Goal: Task Accomplishment & Management: Manage account settings

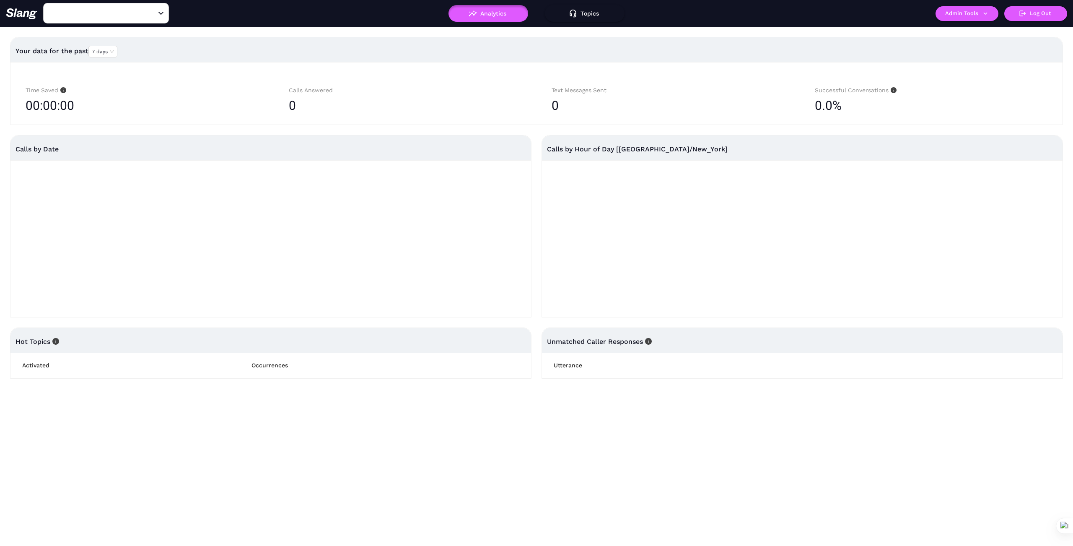
type input "1776"
drag, startPoint x: 150, startPoint y: 15, endPoint x: 107, endPoint y: 8, distance: 42.8
click at [149, 15] on icon "Clear" at bounding box center [151, 13] width 8 height 8
click at [102, 10] on input "text" at bounding box center [93, 13] width 92 height 13
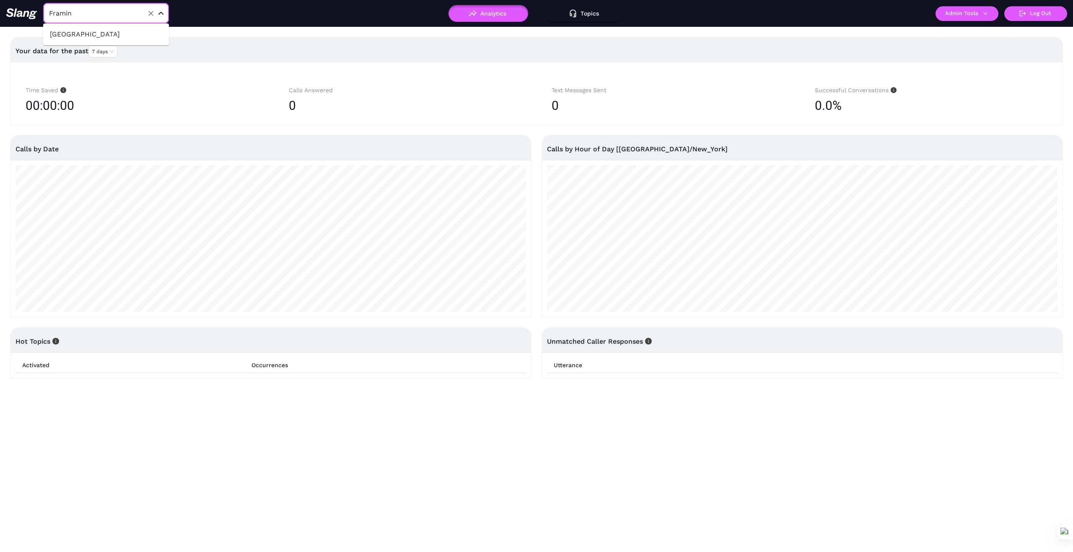
type input "Framing"
drag, startPoint x: 105, startPoint y: 30, endPoint x: 119, endPoint y: 43, distance: 18.7
click at [105, 30] on li "Framingham Station" at bounding box center [106, 34] width 126 height 15
type input "Framingham Station"
click at [985, 13] on icon "button" at bounding box center [985, 14] width 8 height 8
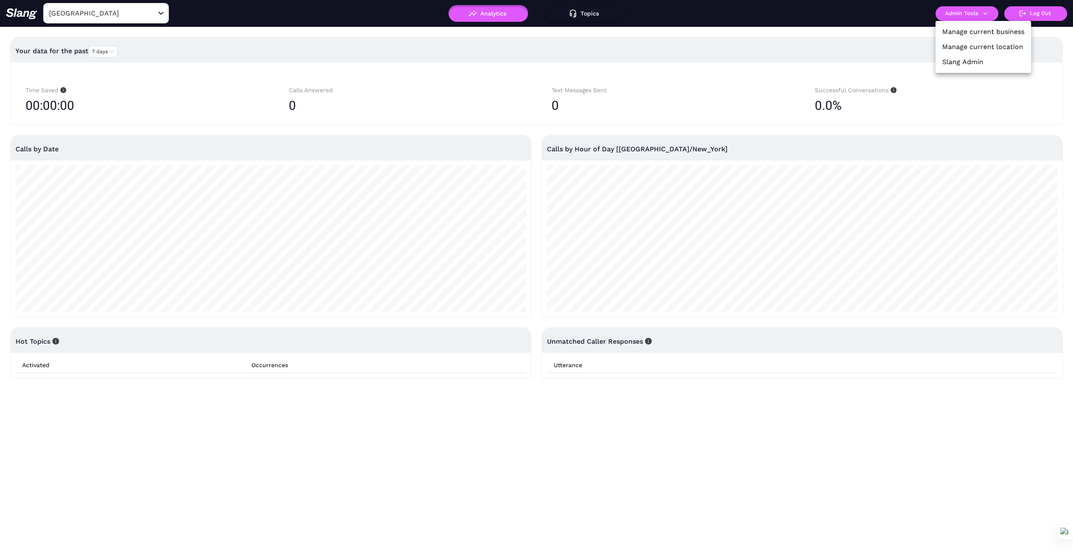
click at [987, 30] on link "Manage current business" at bounding box center [983, 32] width 82 height 10
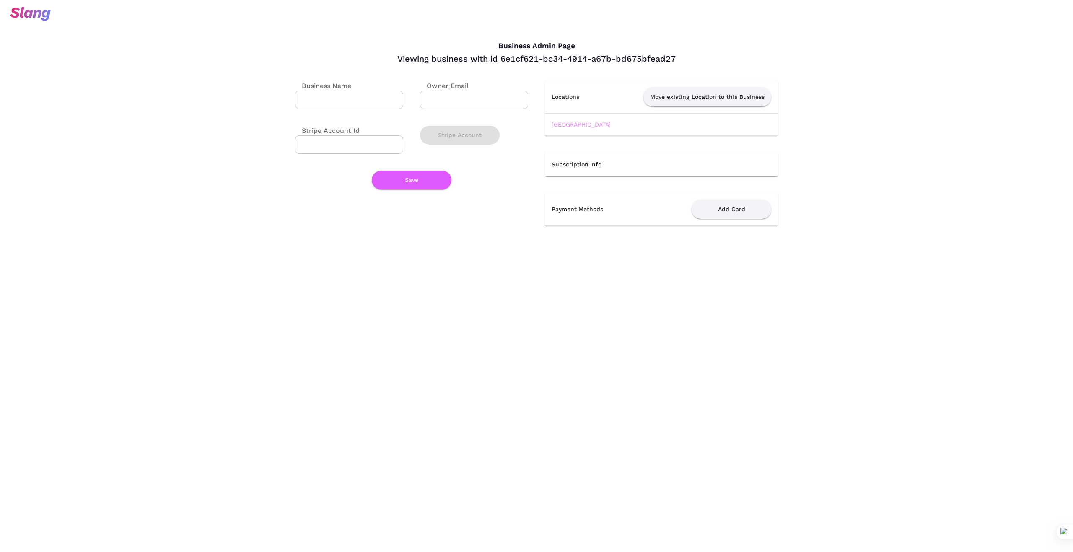
click at [590, 124] on link "Framingham Station" at bounding box center [580, 124] width 59 height 7
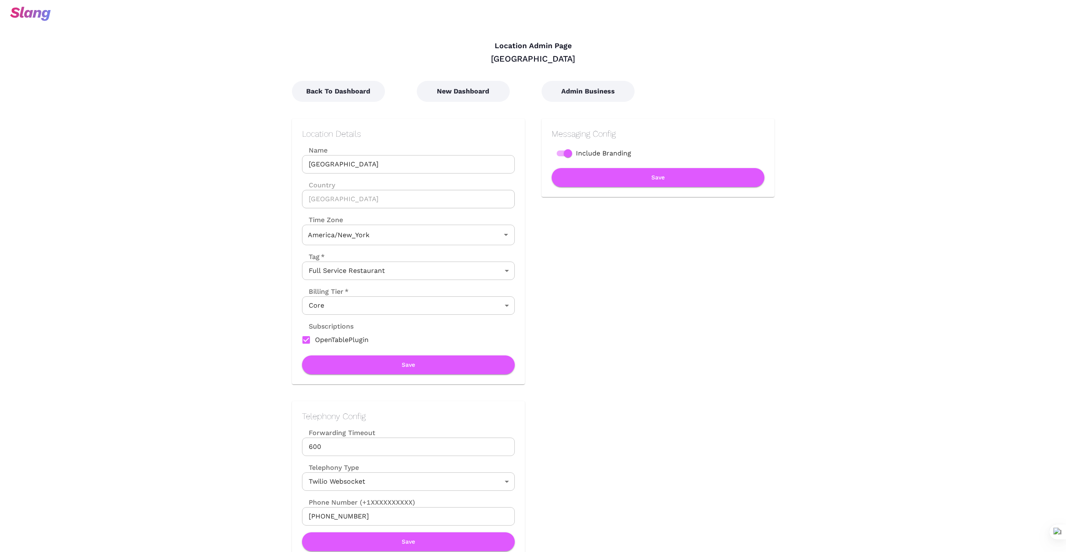
type input "Eastern Time"
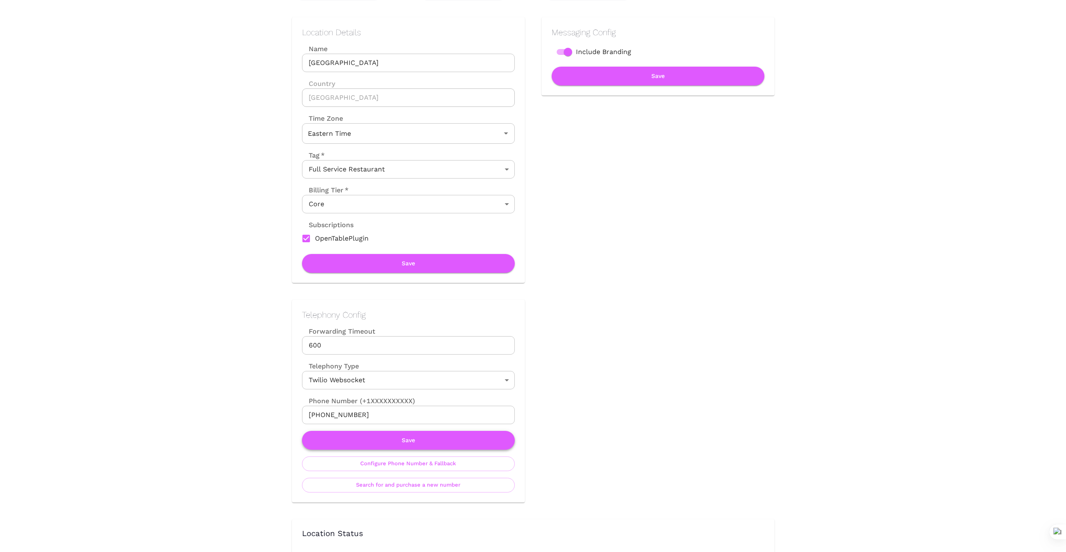
scroll to position [126, 0]
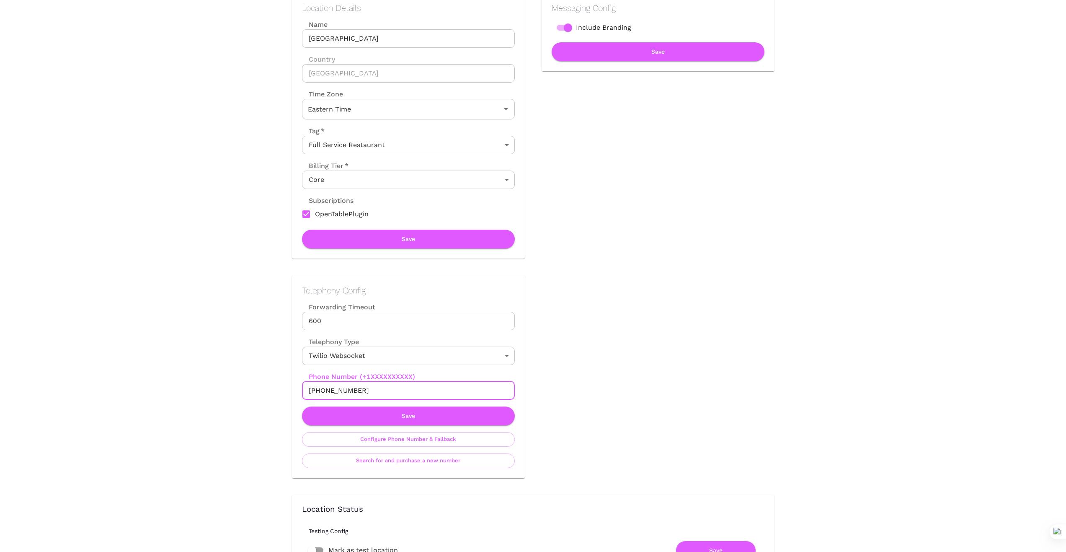
drag, startPoint x: 353, startPoint y: 395, endPoint x: 288, endPoint y: 398, distance: 65.1
click at [288, 398] on div "Telephony Config Forwarding Timeout 600 Forwarding Timeout Telephony Type Twili…" at bounding box center [400, 369] width 250 height 220
drag, startPoint x: 382, startPoint y: 388, endPoint x: 273, endPoint y: 398, distance: 109.4
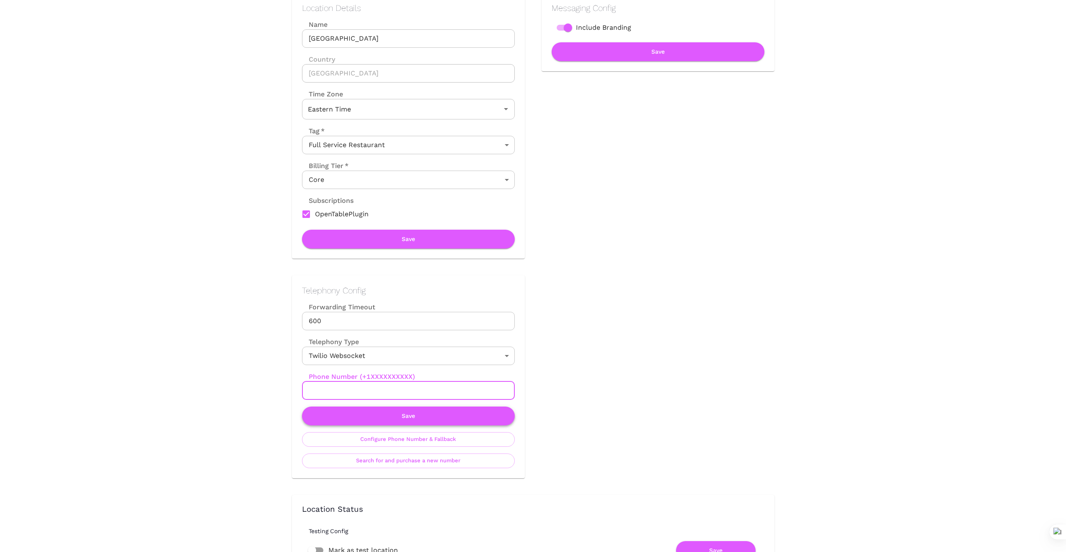
click at [431, 414] on button "Save" at bounding box center [408, 415] width 213 height 19
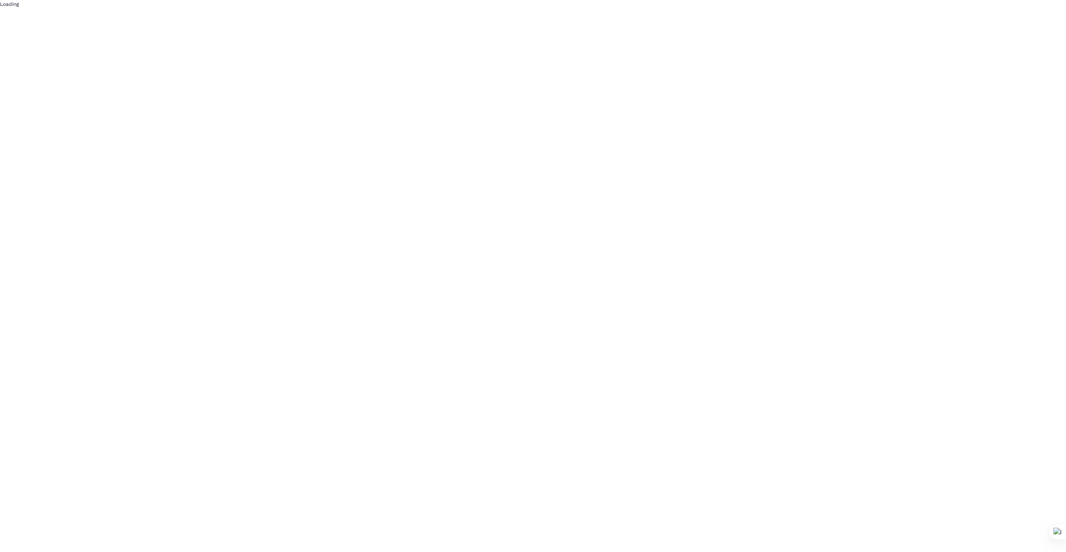
scroll to position [0, 0]
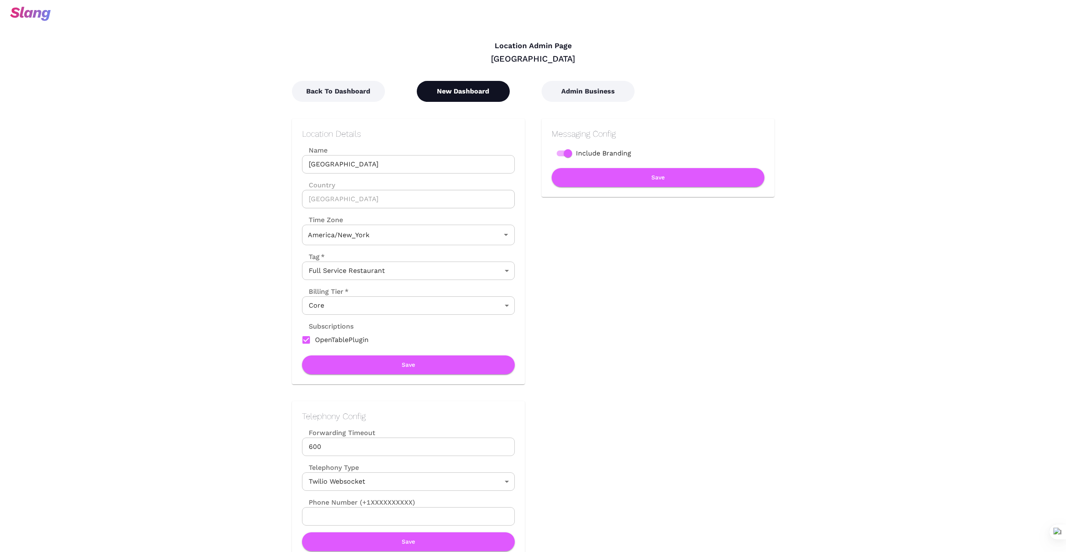
click at [473, 94] on button "New Dashboard" at bounding box center [463, 91] width 93 height 21
type input "Eastern Time"
click at [689, 269] on div "Messaging Config Include Branding Save" at bounding box center [650, 243] width 250 height 282
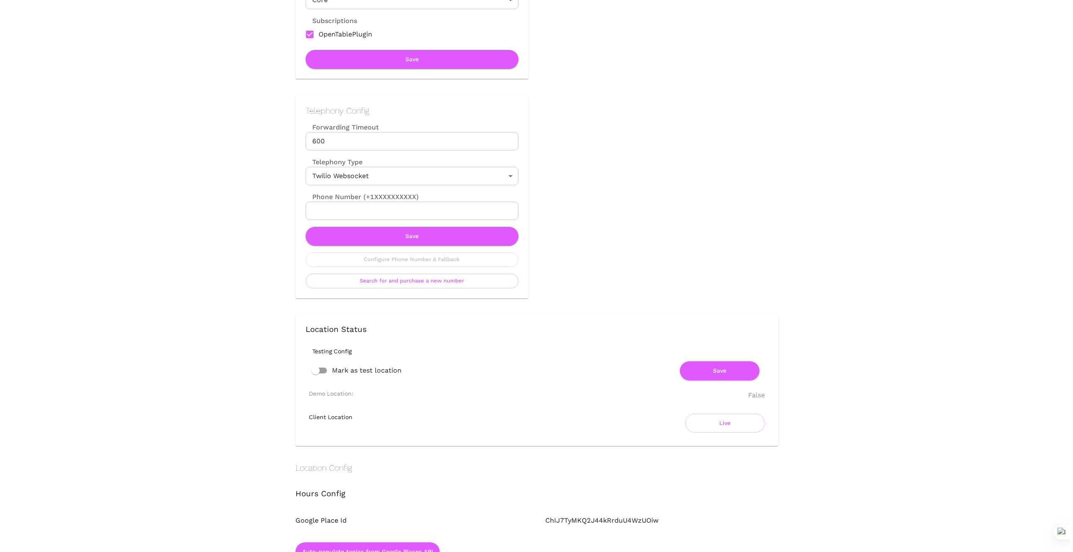
scroll to position [307, 0]
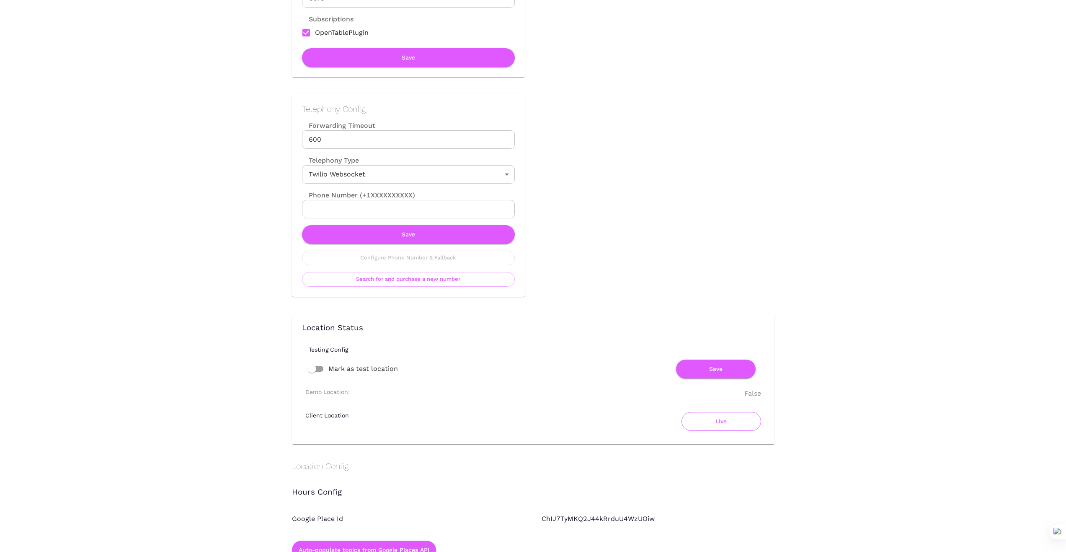
click at [714, 421] on button "Live" at bounding box center [722, 421] width 80 height 19
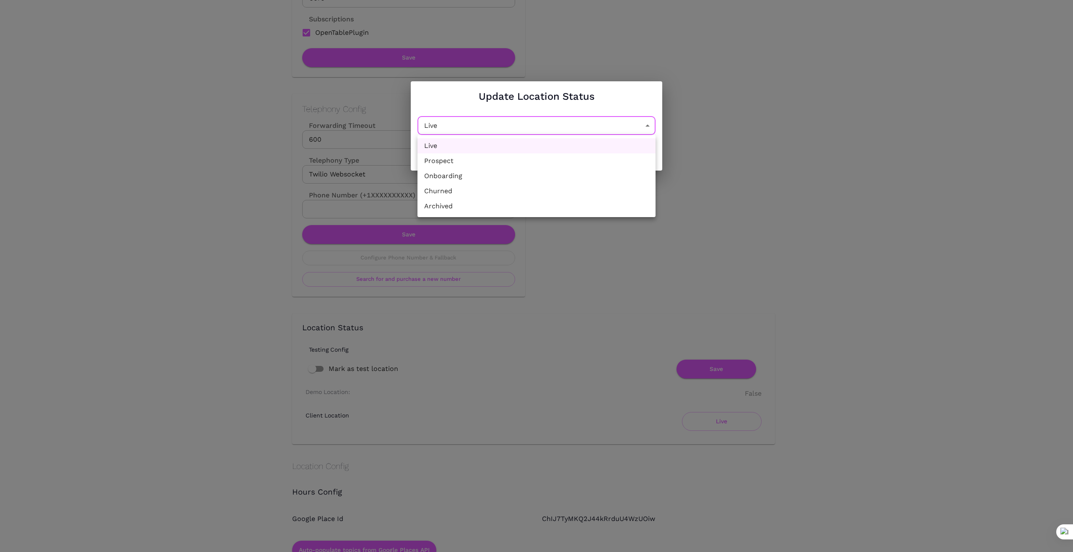
drag, startPoint x: 649, startPoint y: 127, endPoint x: 589, endPoint y: 134, distance: 60.0
drag, startPoint x: 525, startPoint y: 194, endPoint x: 537, endPoint y: 186, distance: 14.4
click at [525, 194] on li "Churned" at bounding box center [536, 191] width 238 height 15
type input "Churned"
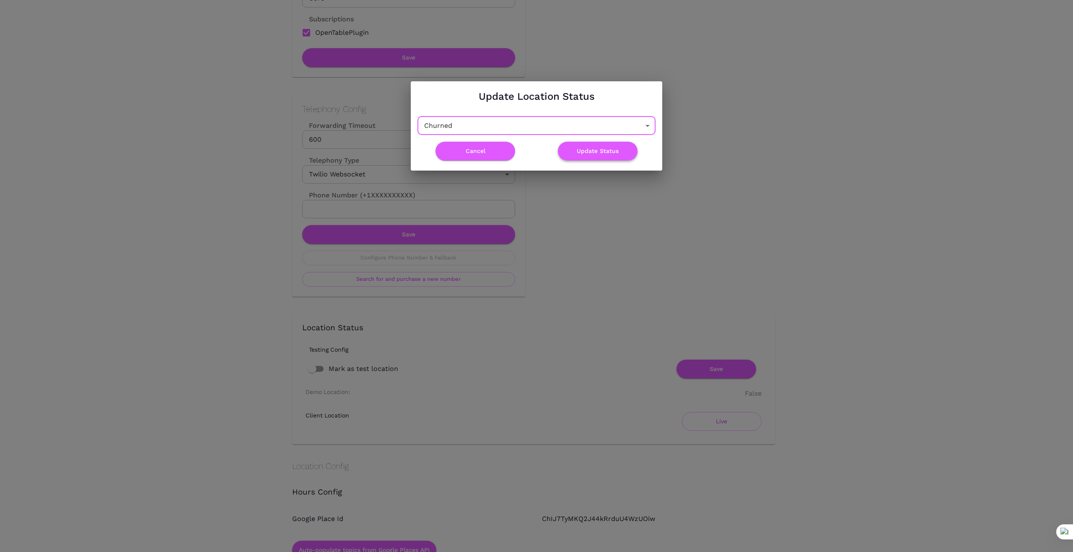
click at [598, 156] on button "Update Status" at bounding box center [598, 151] width 80 height 19
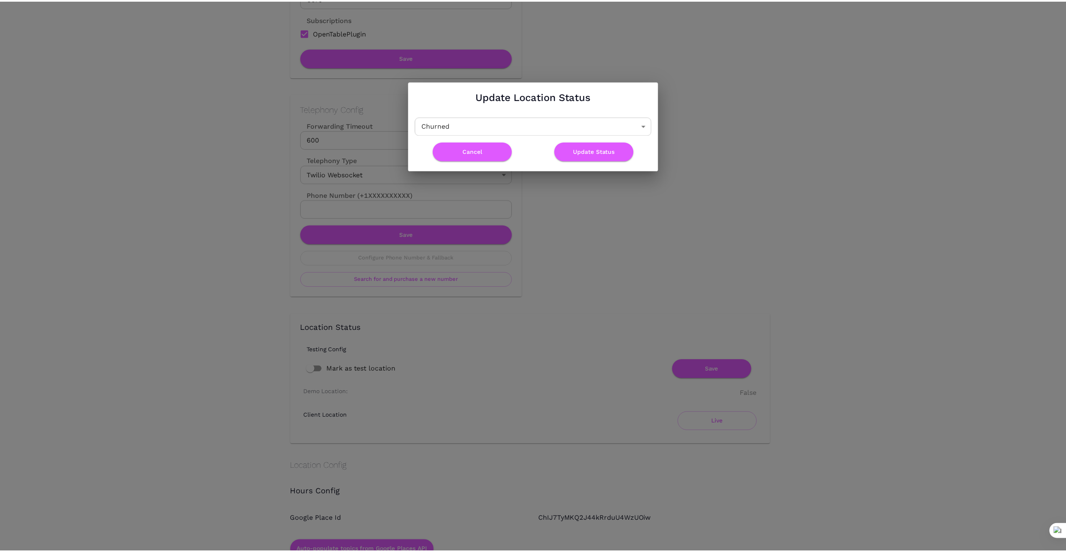
scroll to position [0, 0]
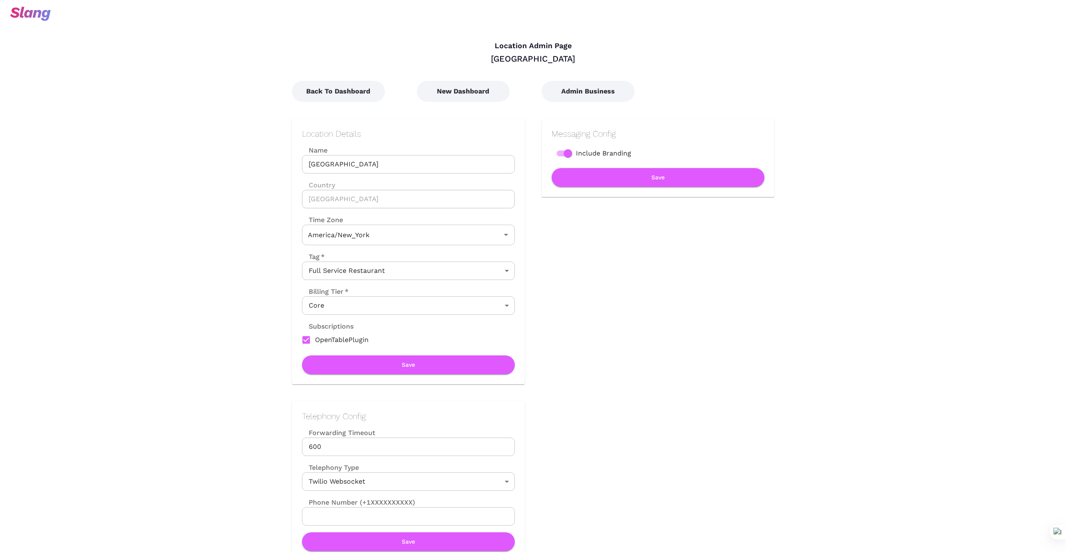
type input "Eastern Time"
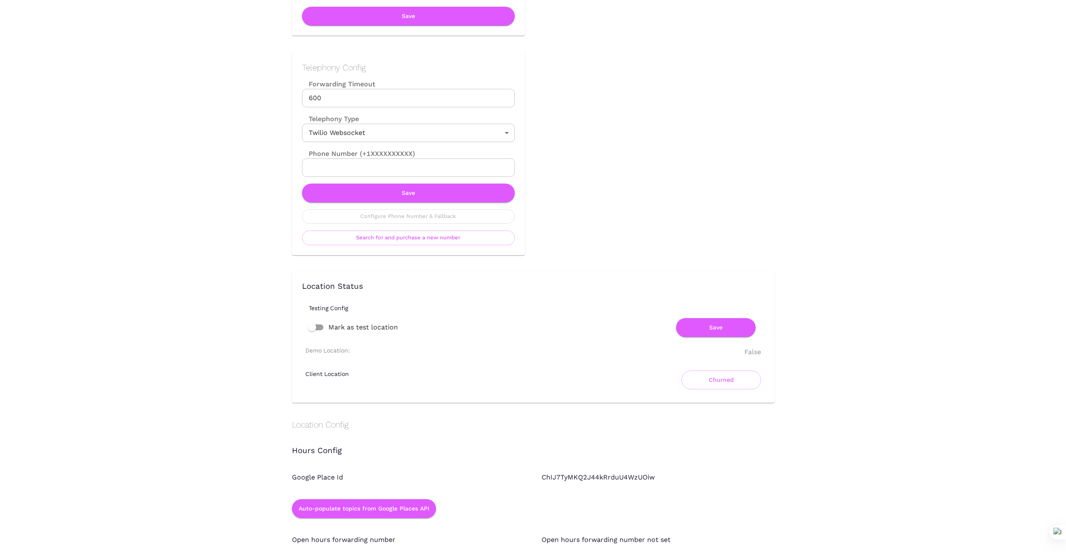
scroll to position [349, 0]
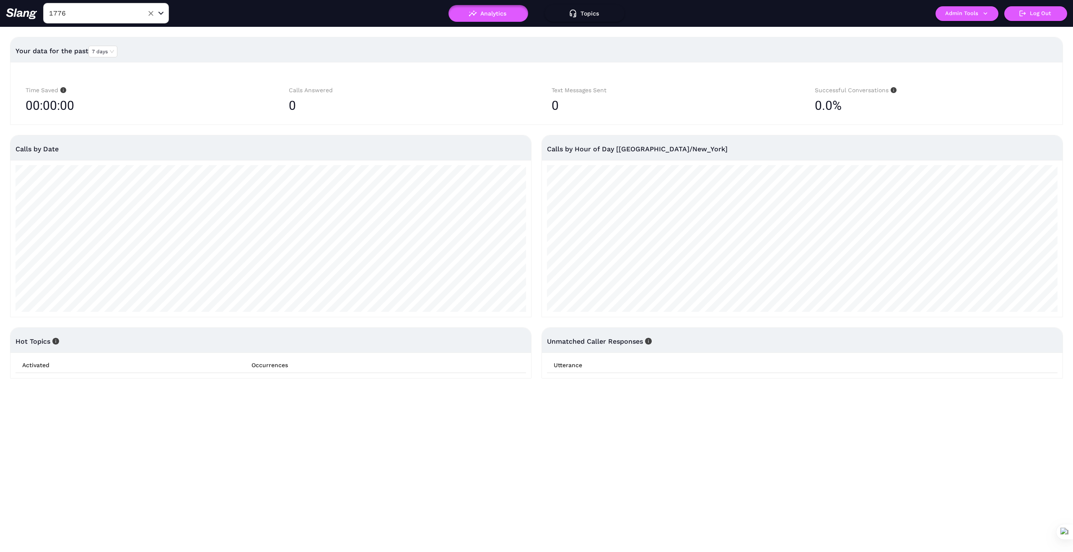
click at [112, 13] on input "1776" at bounding box center [93, 13] width 92 height 13
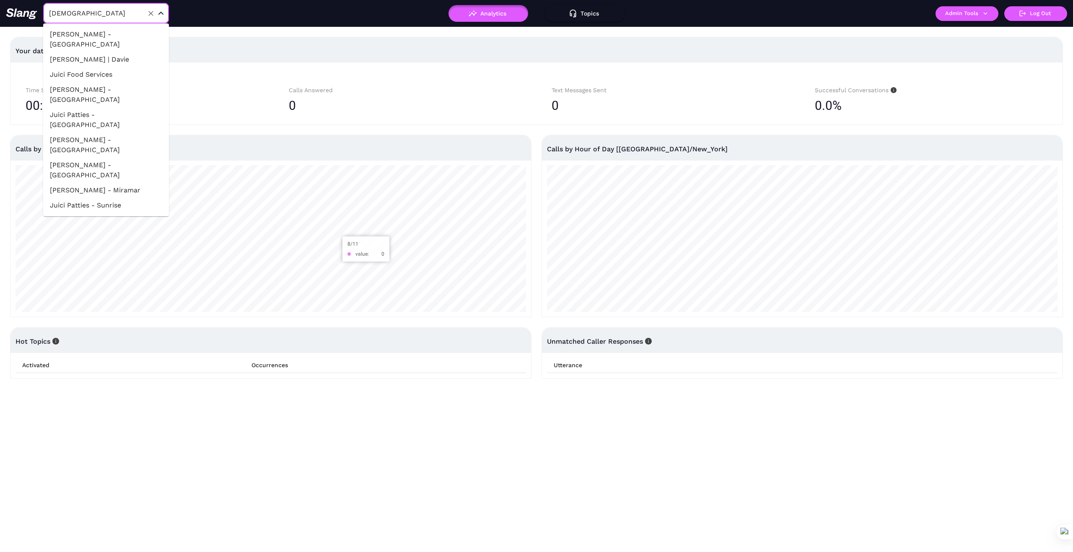
type input "Juici"
click at [116, 158] on li "Juici Patties - Hollywood" at bounding box center [106, 170] width 126 height 25
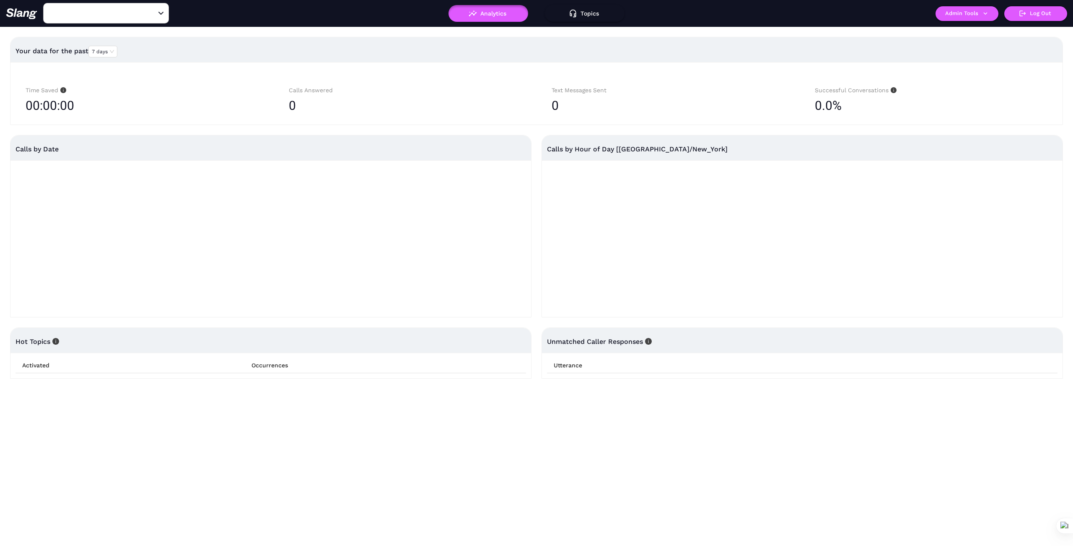
type input "Juici Patties - Hollywood"
click at [987, 10] on icon "button" at bounding box center [985, 14] width 8 height 8
click at [970, 33] on link "Manage current business" at bounding box center [983, 32] width 82 height 10
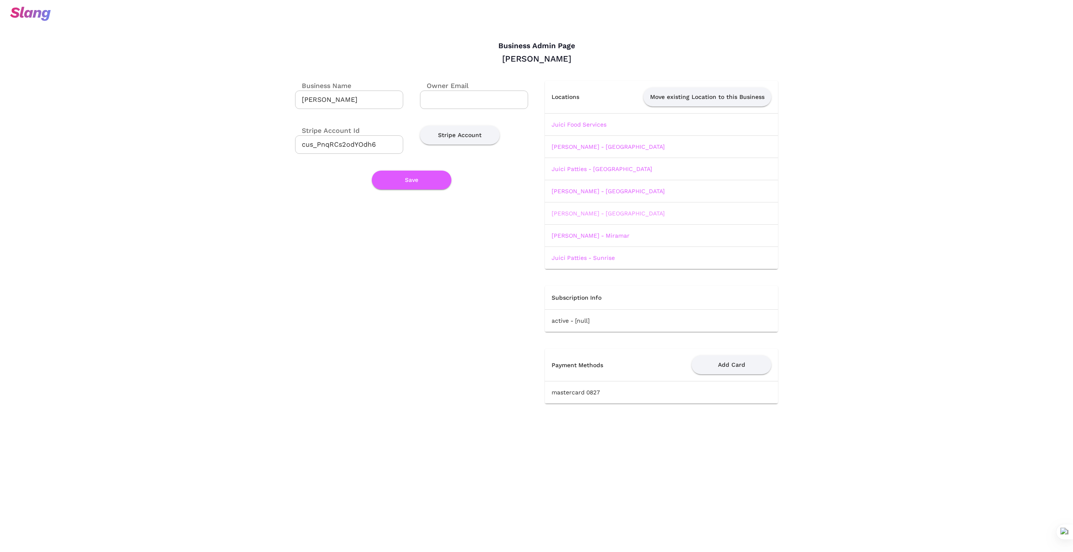
click at [606, 212] on link "Juici Patties - Hollywood" at bounding box center [607, 213] width 113 height 7
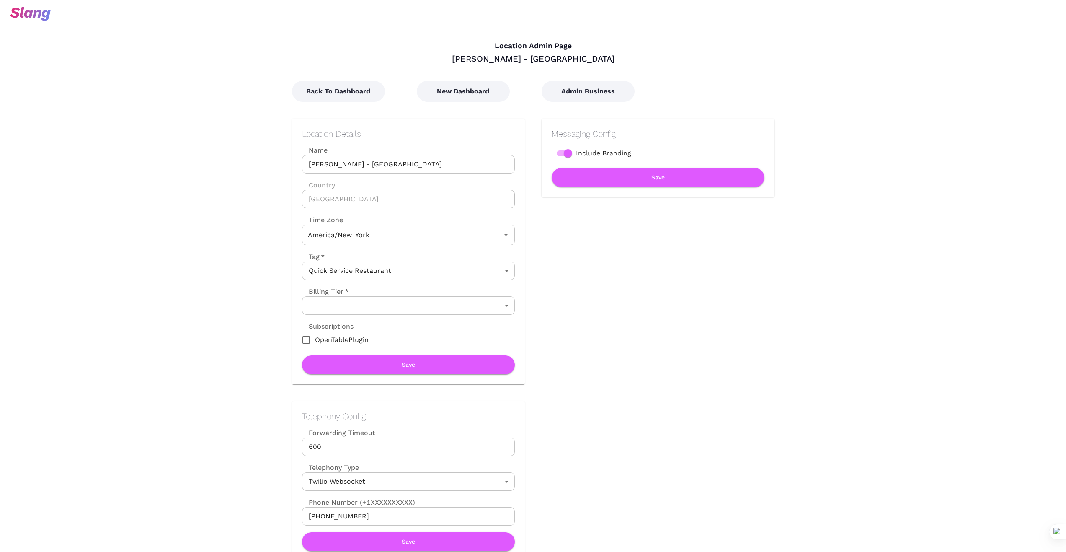
type input "Eastern Time"
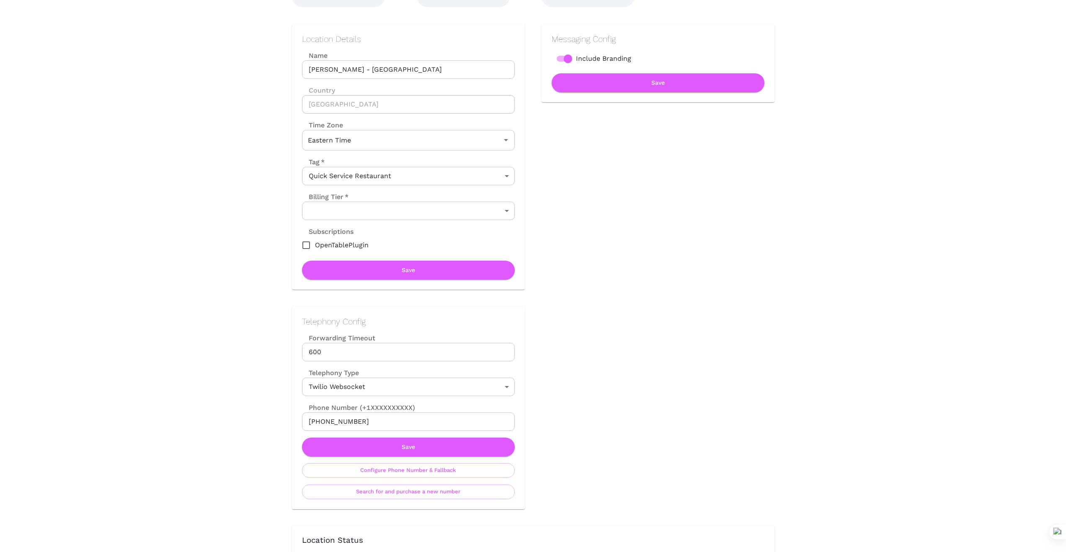
scroll to position [112, 0]
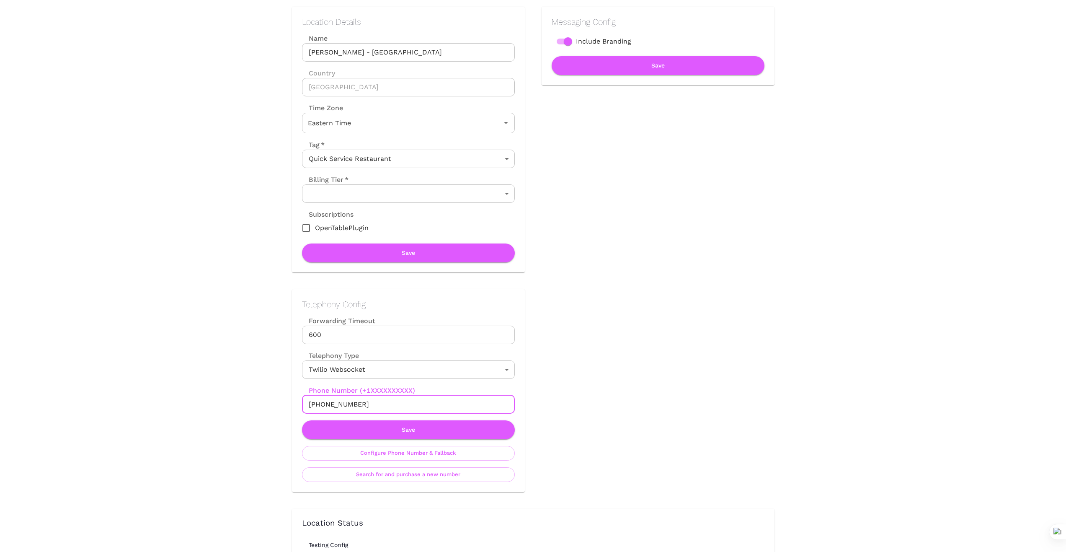
drag, startPoint x: 370, startPoint y: 402, endPoint x: 259, endPoint y: 412, distance: 111.5
drag, startPoint x: 621, startPoint y: 407, endPoint x: 518, endPoint y: 408, distance: 102.7
drag, startPoint x: 377, startPoint y: 408, endPoint x: 242, endPoint y: 407, distance: 135.3
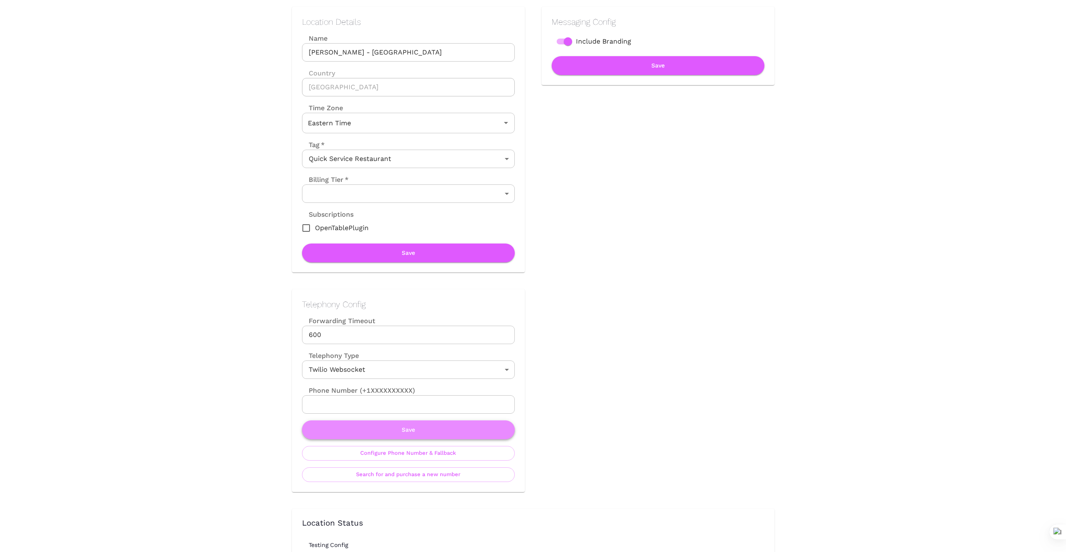
click at [403, 432] on button "Save" at bounding box center [408, 429] width 213 height 19
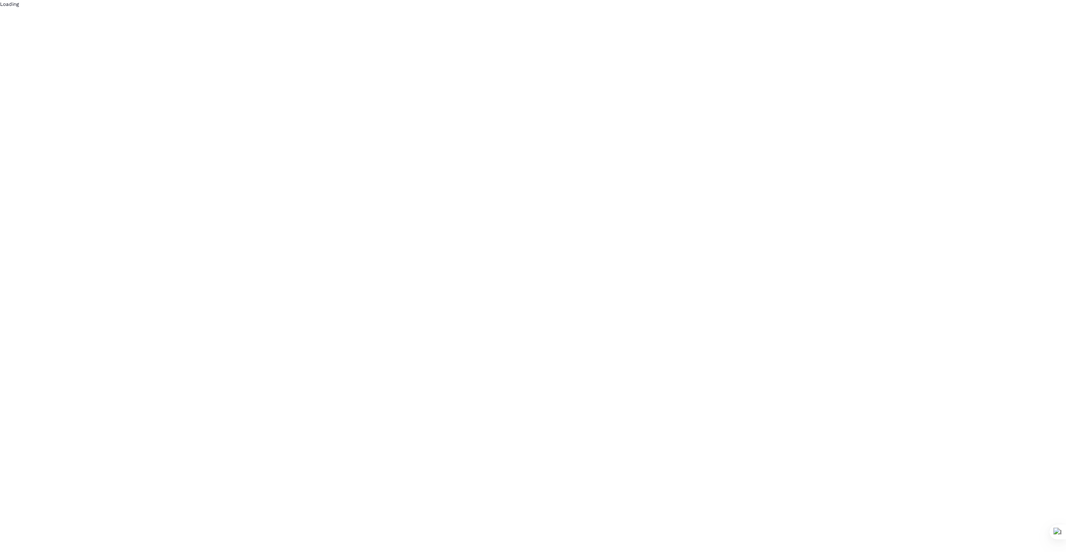
scroll to position [0, 0]
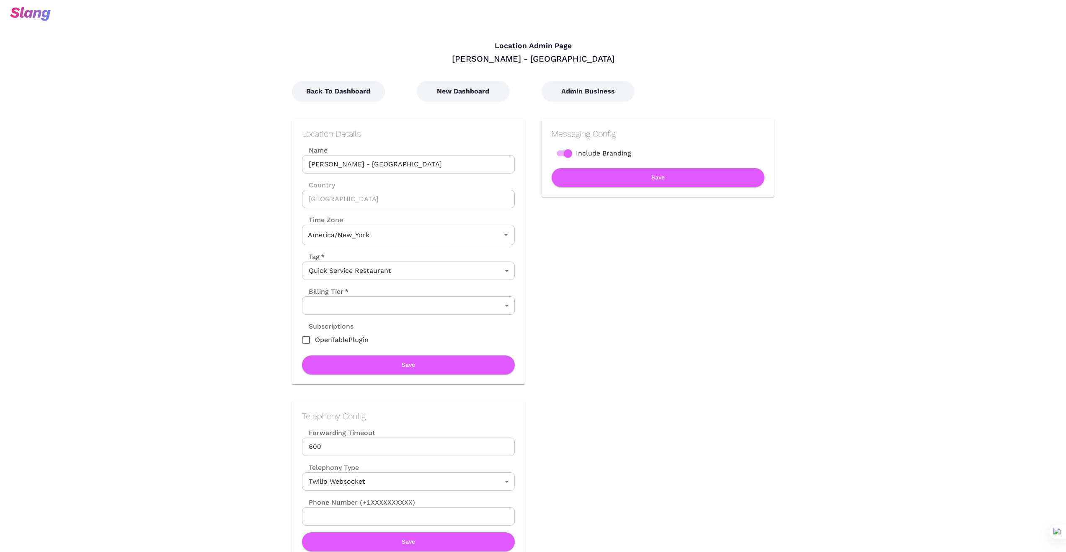
type input "Eastern Time"
click at [463, 90] on button "New Dashboard" at bounding box center [463, 91] width 93 height 21
type input "Eastern Time"
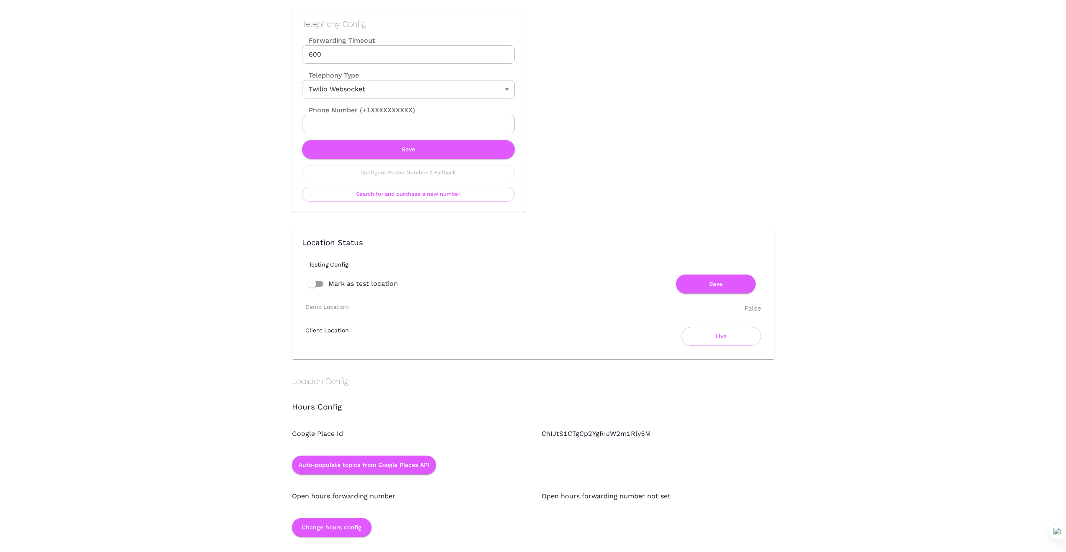
scroll to position [391, 0]
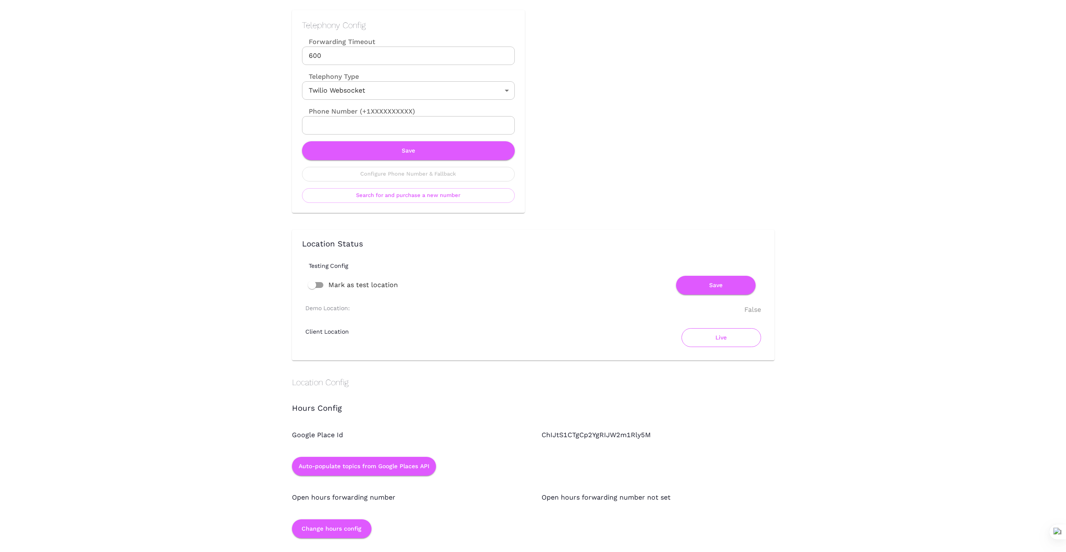
click at [720, 341] on button "Live" at bounding box center [722, 337] width 80 height 19
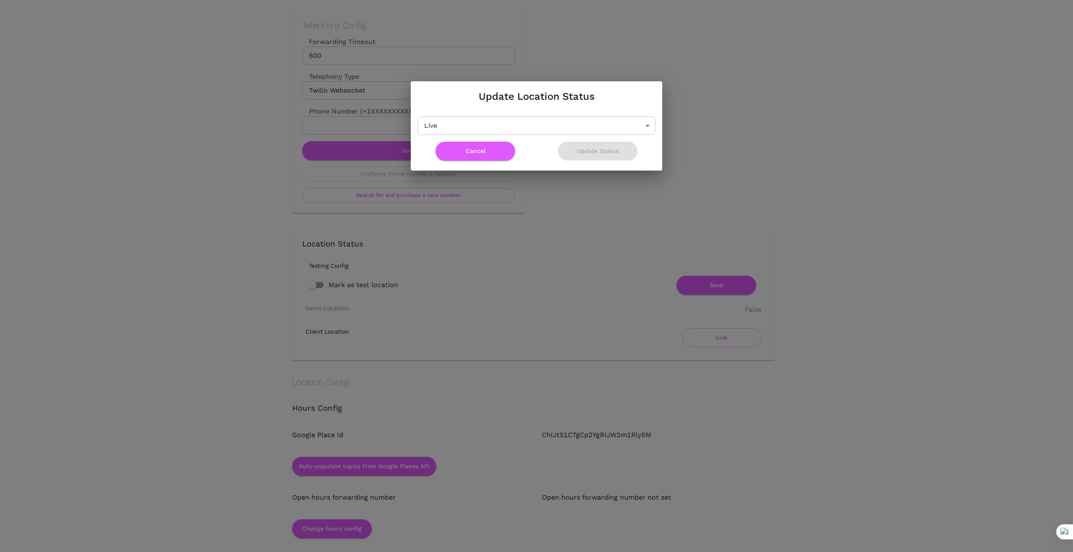
click at [797, 150] on div "Update Location Status Live Active ​ Cancel Update Status" at bounding box center [536, 125] width 1073 height 251
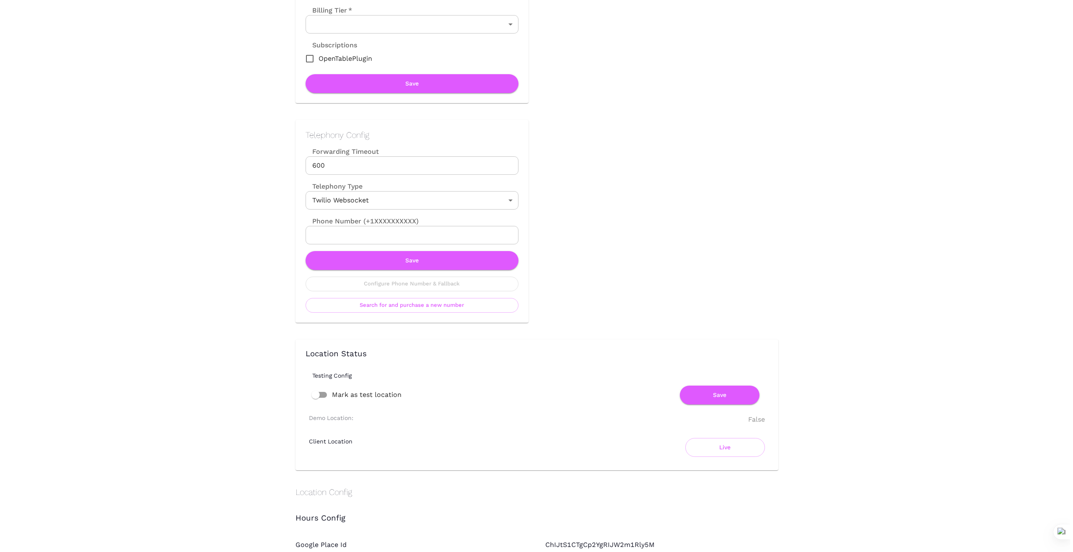
scroll to position [307, 0]
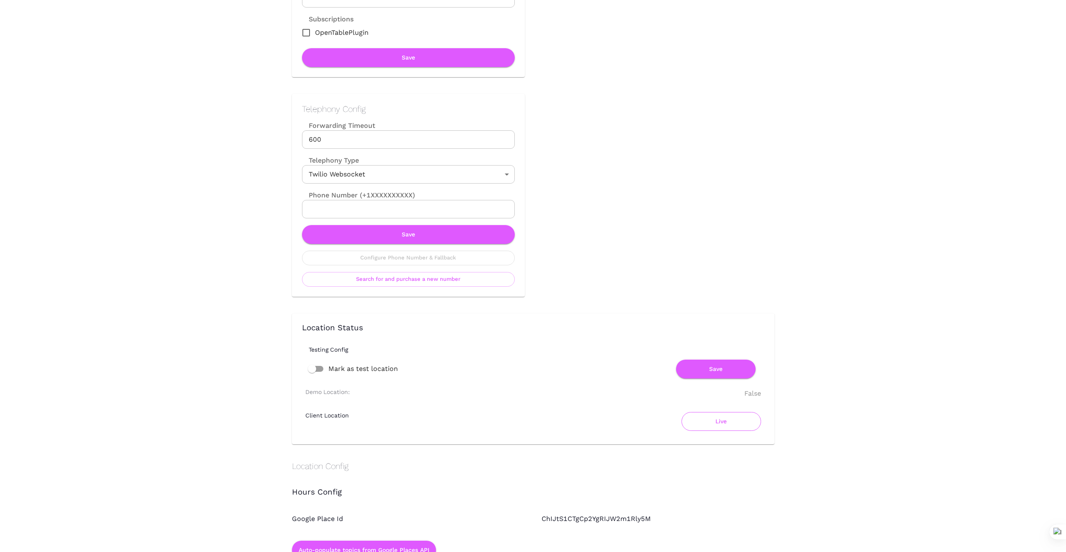
click at [729, 421] on button "Live" at bounding box center [722, 421] width 80 height 19
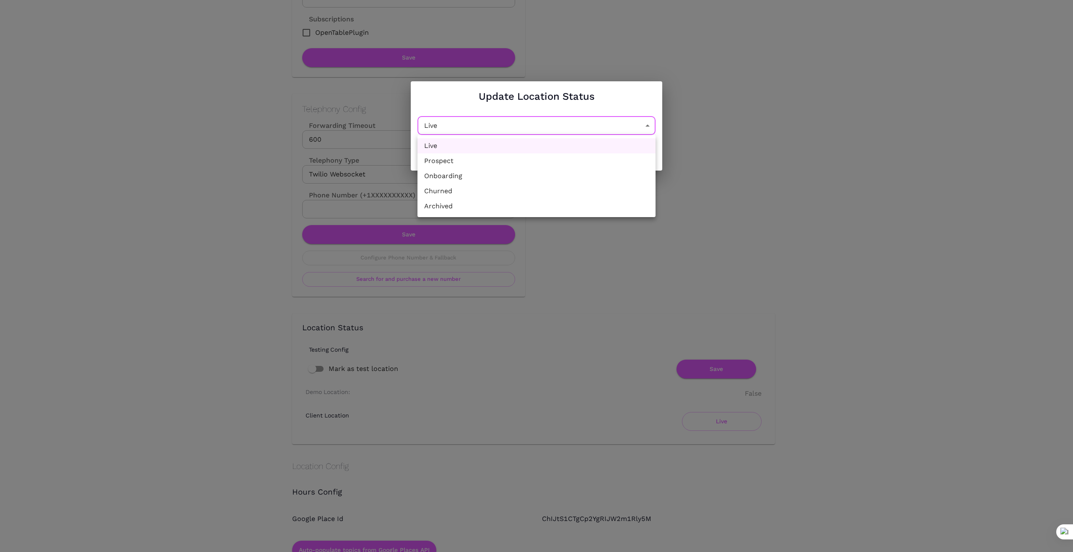
click at [568, 191] on li "Churned" at bounding box center [536, 191] width 238 height 15
type input "Churned"
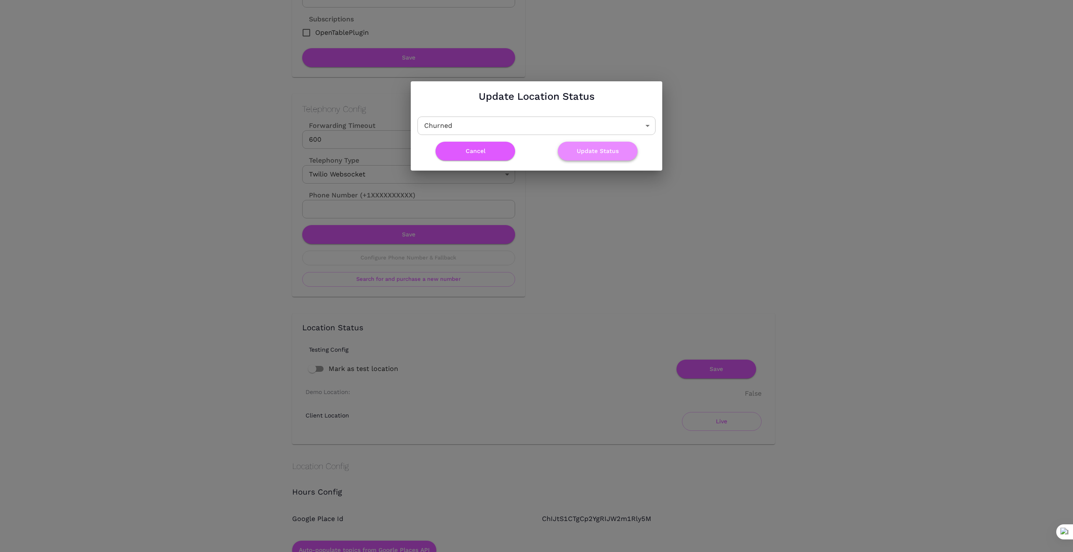
click at [594, 152] on button "Update Status" at bounding box center [598, 151] width 80 height 19
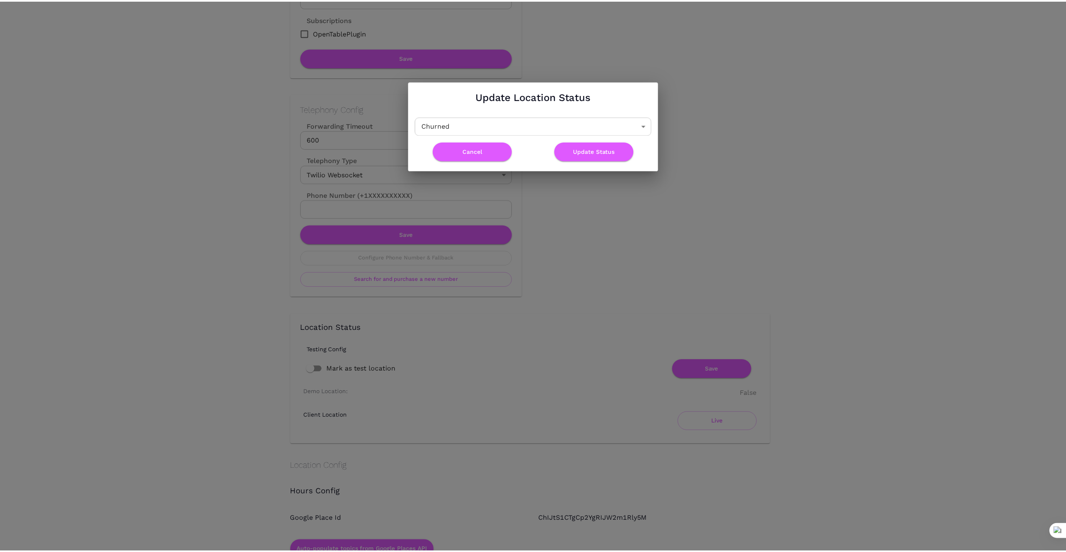
scroll to position [0, 0]
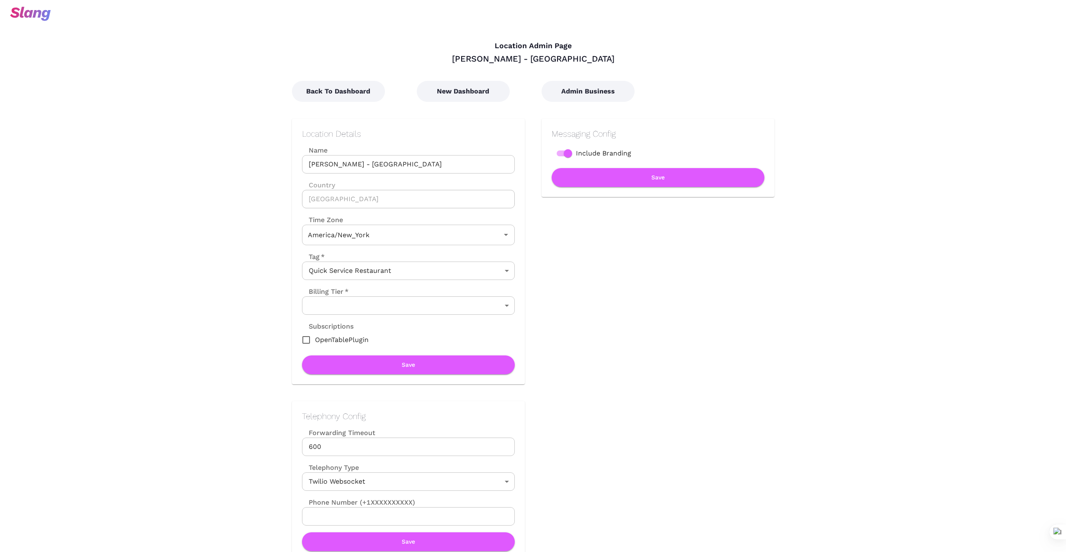
type input "Eastern Time"
click at [337, 93] on button "Back To Dashboard" at bounding box center [338, 91] width 93 height 21
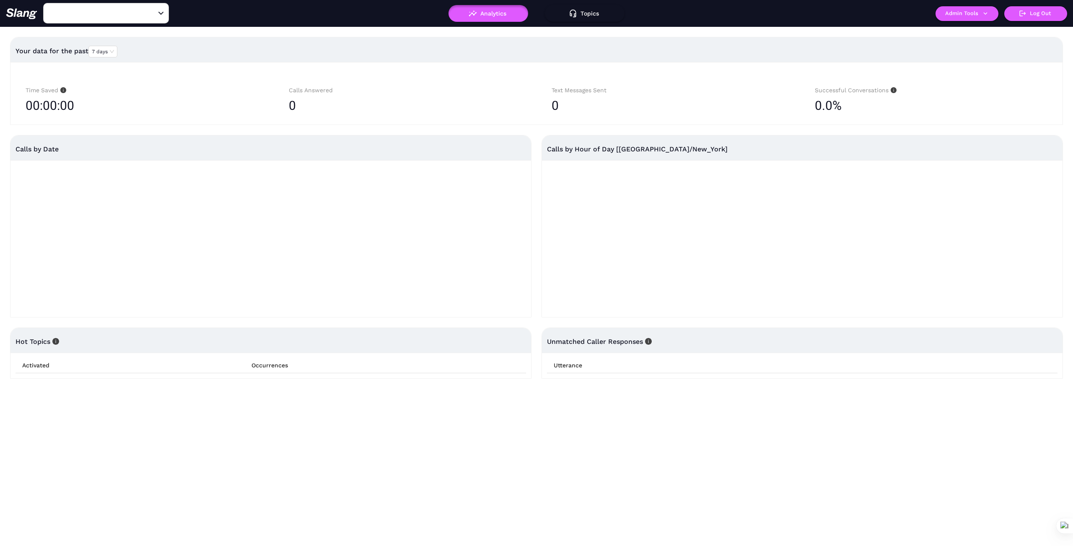
type input "Juici Patties - Hollywood"
click at [149, 12] on icon "Clear" at bounding box center [150, 13] width 5 height 5
click at [111, 17] on input "text" at bounding box center [93, 13] width 92 height 13
type input "Progressive"
drag, startPoint x: 111, startPoint y: 34, endPoint x: 259, endPoint y: 96, distance: 160.0
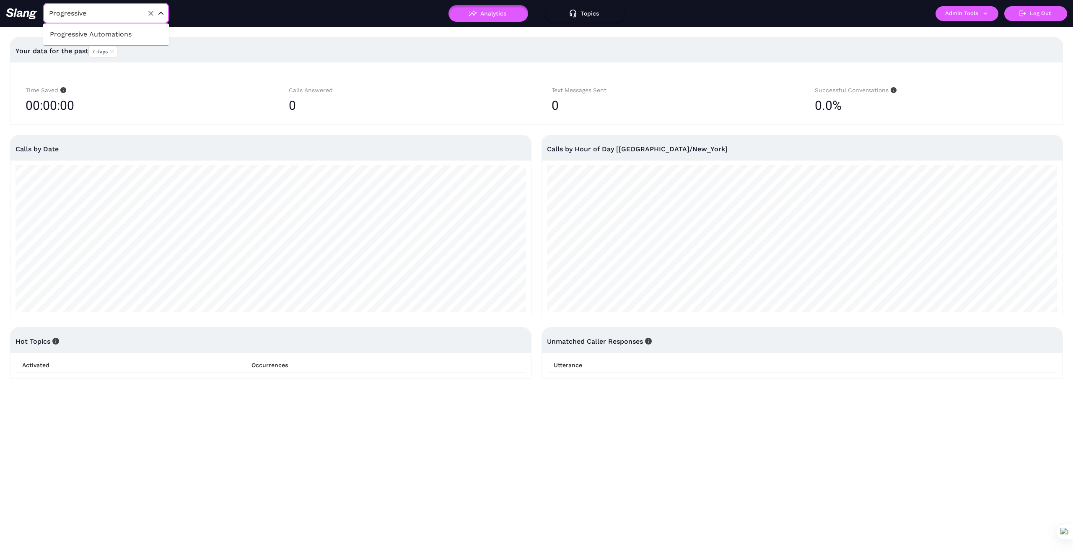
click at [111, 34] on li "Progressive Automations" at bounding box center [106, 34] width 126 height 15
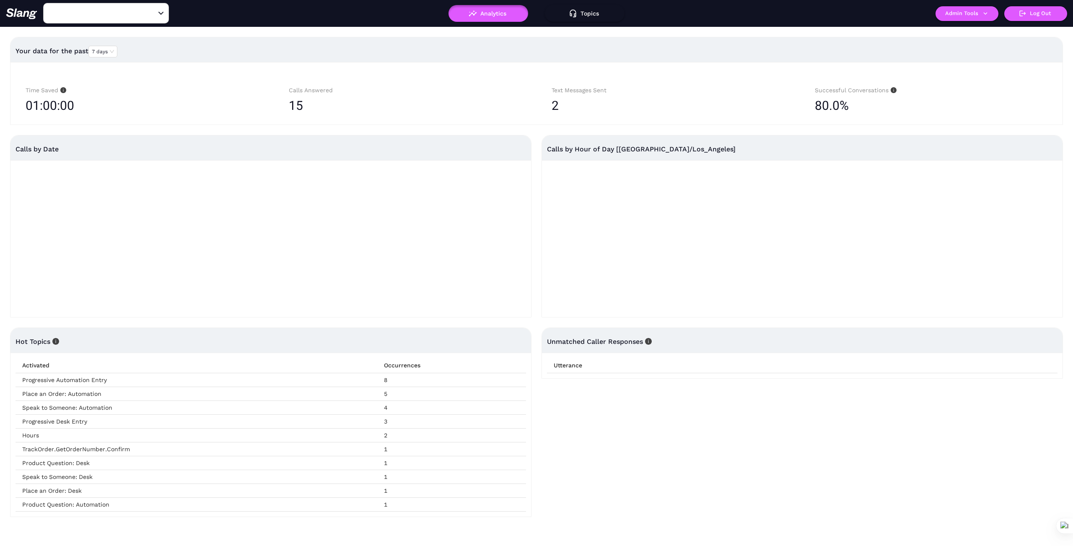
type input "Progressive Automations"
click at [986, 14] on icon "button" at bounding box center [985, 14] width 8 height 8
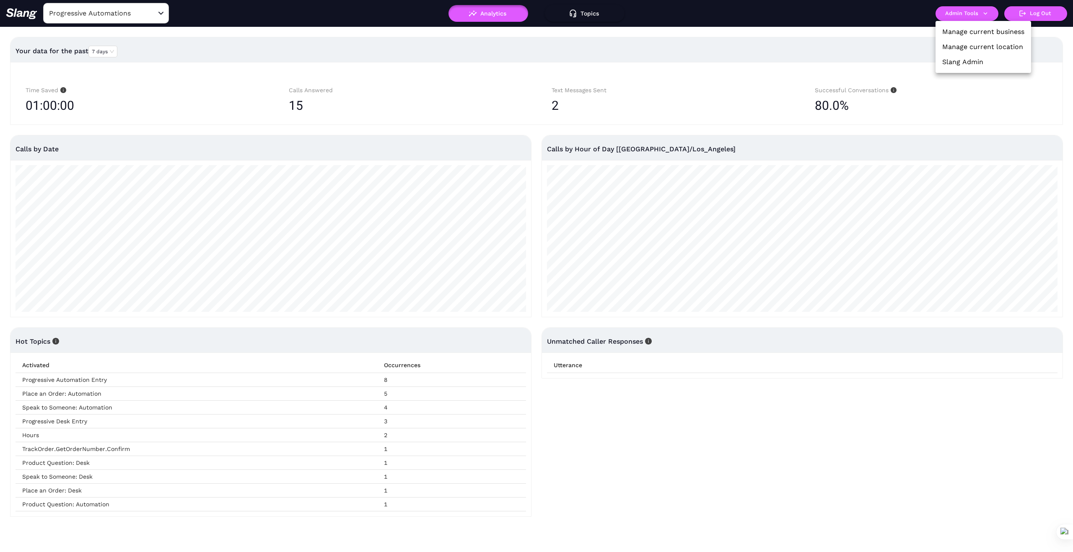
click at [984, 34] on link "Manage current business" at bounding box center [983, 32] width 82 height 10
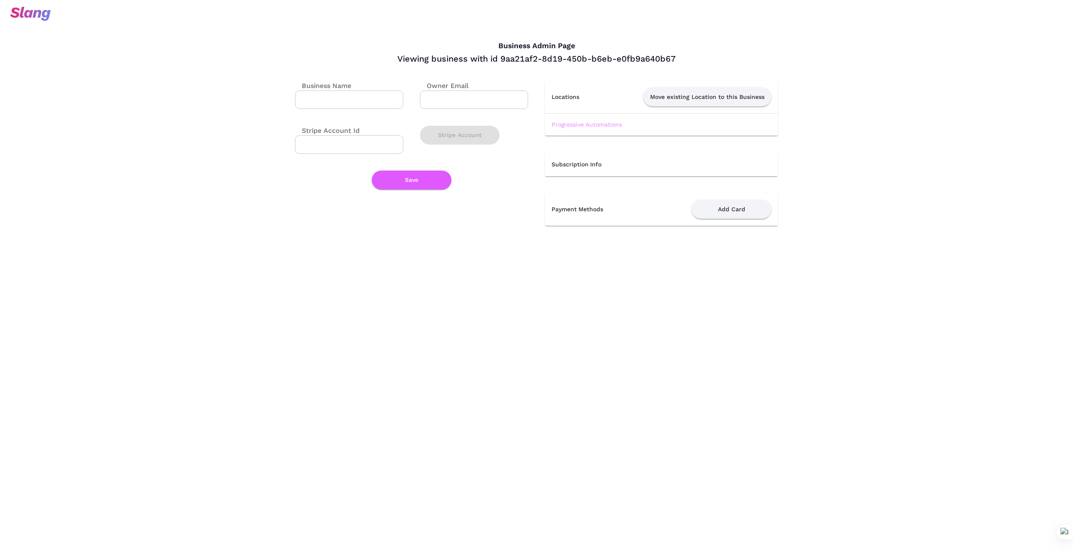
click at [591, 124] on link "Progressive Automations" at bounding box center [586, 124] width 70 height 7
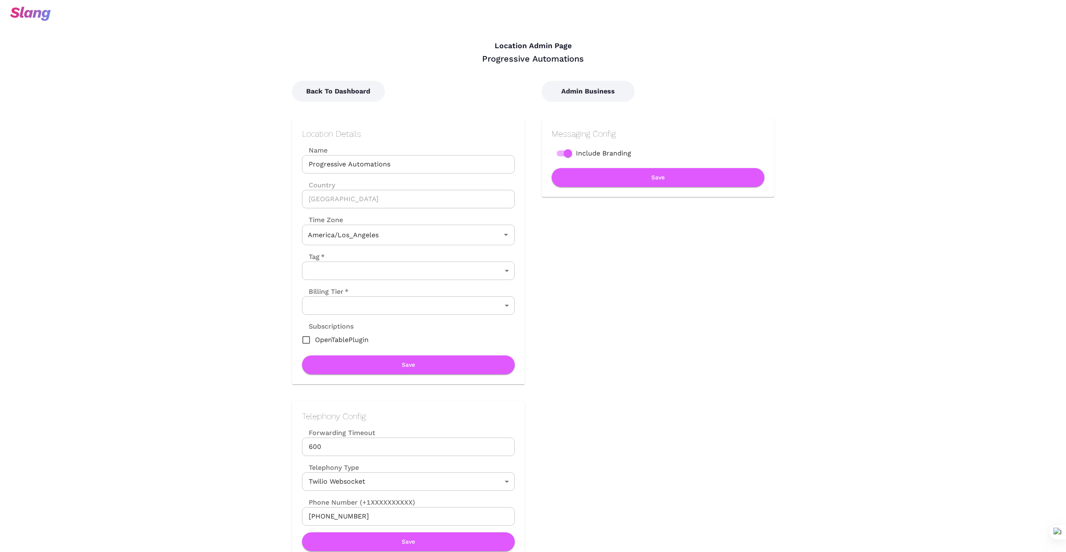
type input "Pacific Time"
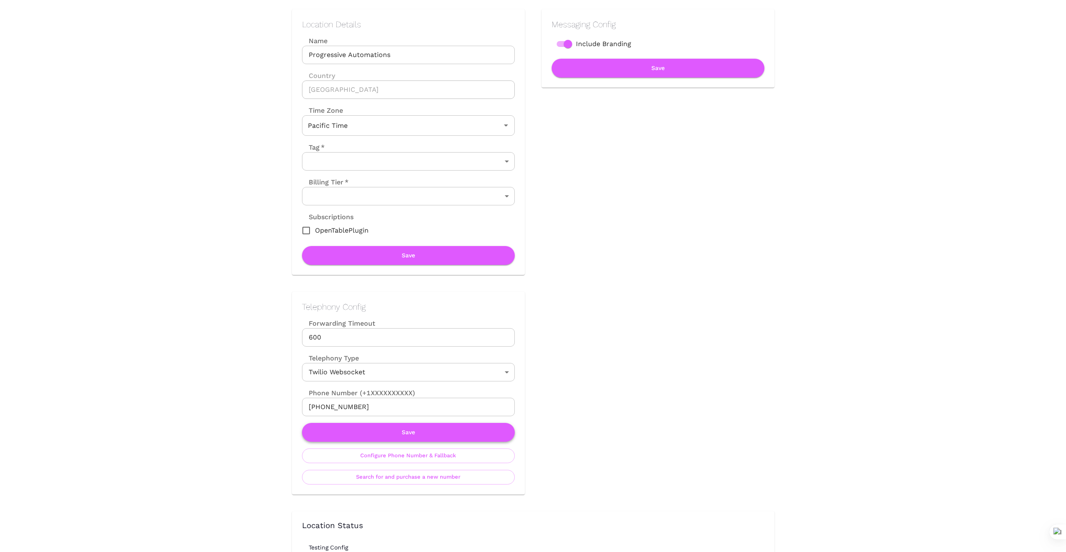
scroll to position [112, 0]
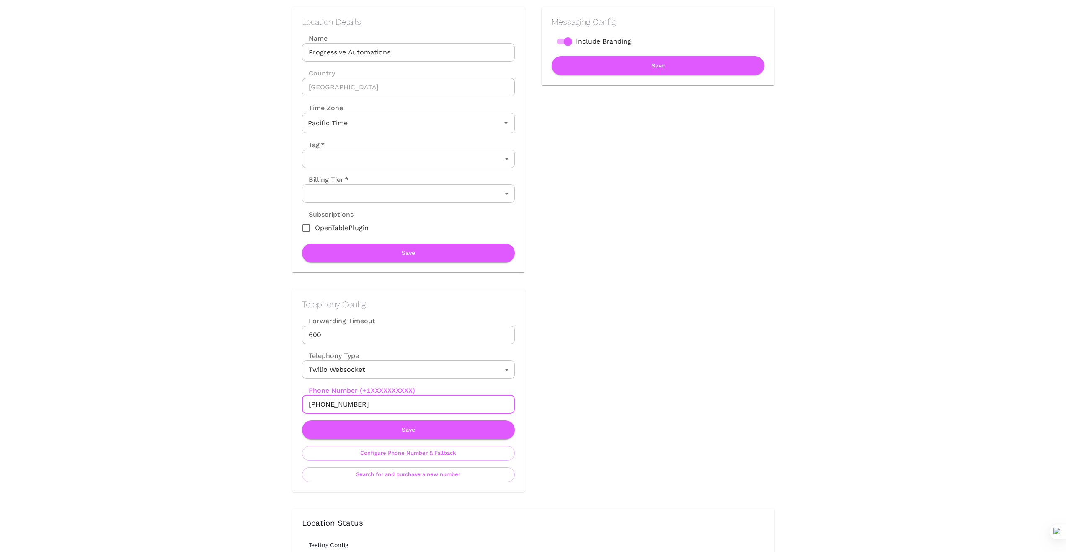
drag, startPoint x: 362, startPoint y: 402, endPoint x: 272, endPoint y: 410, distance: 90.5
click at [384, 404] on input "+13602097733" at bounding box center [408, 404] width 213 height 18
drag, startPoint x: 372, startPoint y: 401, endPoint x: 258, endPoint y: 393, distance: 113.9
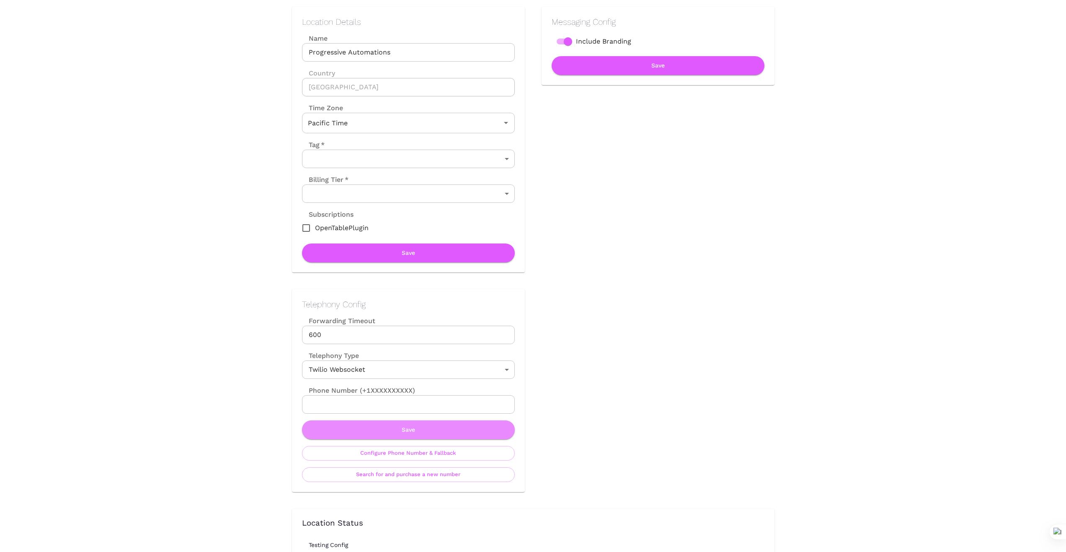
drag, startPoint x: 399, startPoint y: 433, endPoint x: 473, endPoint y: 413, distance: 76.4
click at [399, 433] on button "Save" at bounding box center [408, 429] width 213 height 19
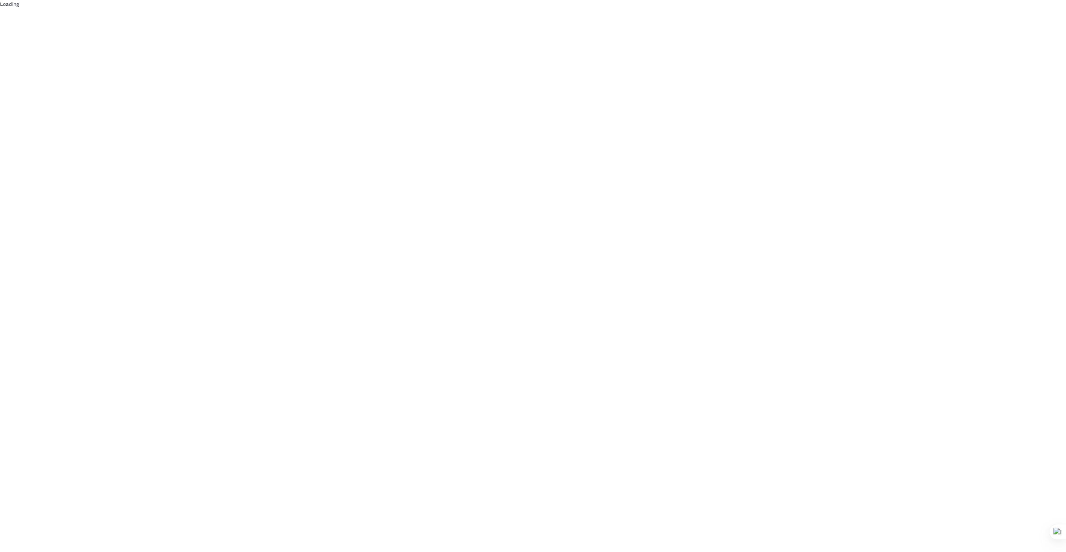
scroll to position [0, 0]
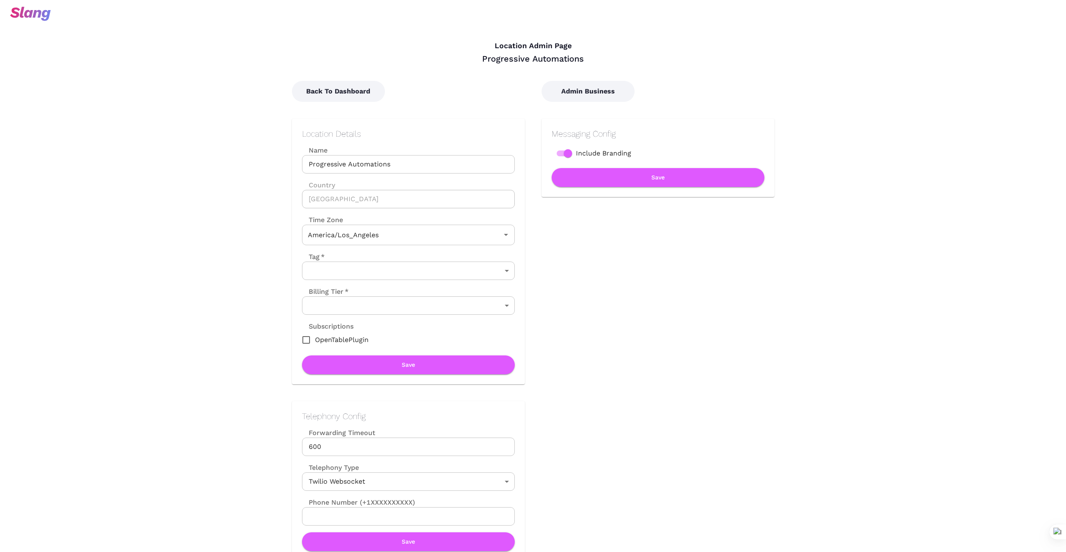
type input "Pacific Time"
click at [474, 89] on div "Back To Dashboard" at bounding box center [400, 83] width 250 height 38
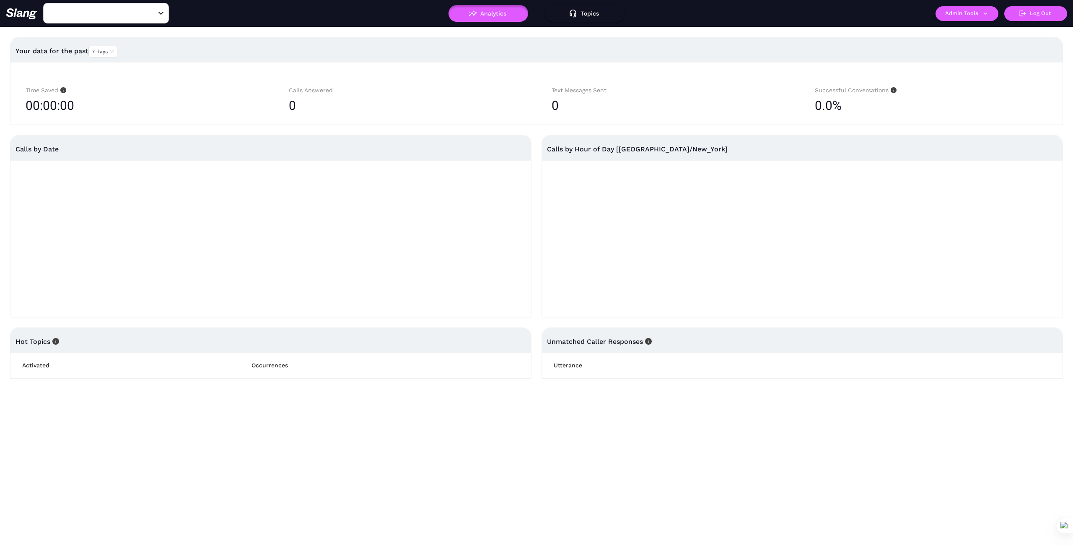
type input "1776"
click at [159, 14] on icon "Open" at bounding box center [160, 13] width 5 height 3
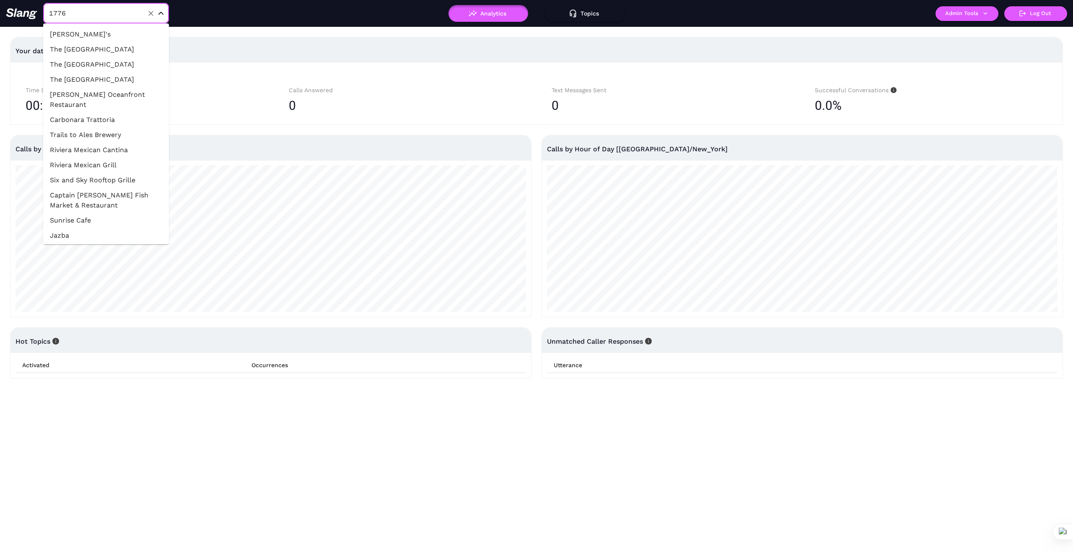
drag, startPoint x: 90, startPoint y: 217, endPoint x: 661, endPoint y: 289, distance: 575.6
click at [90, 217] on li "Sunrise Cafe" at bounding box center [106, 220] width 126 height 15
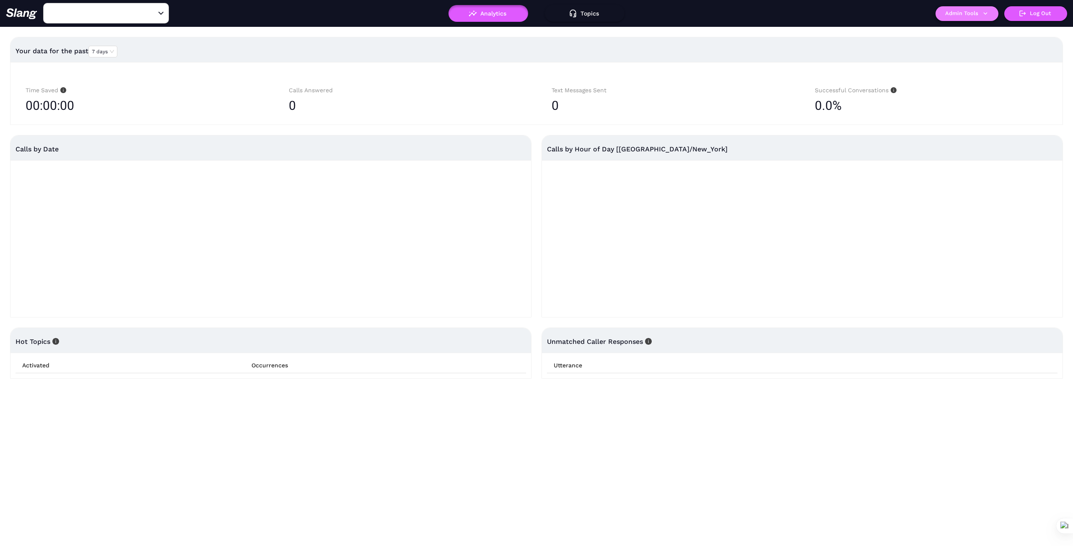
type input "Sunrise Cafe"
click at [963, 18] on button "Admin Tools" at bounding box center [966, 13] width 63 height 15
click at [970, 31] on link "Manage current business" at bounding box center [983, 32] width 82 height 10
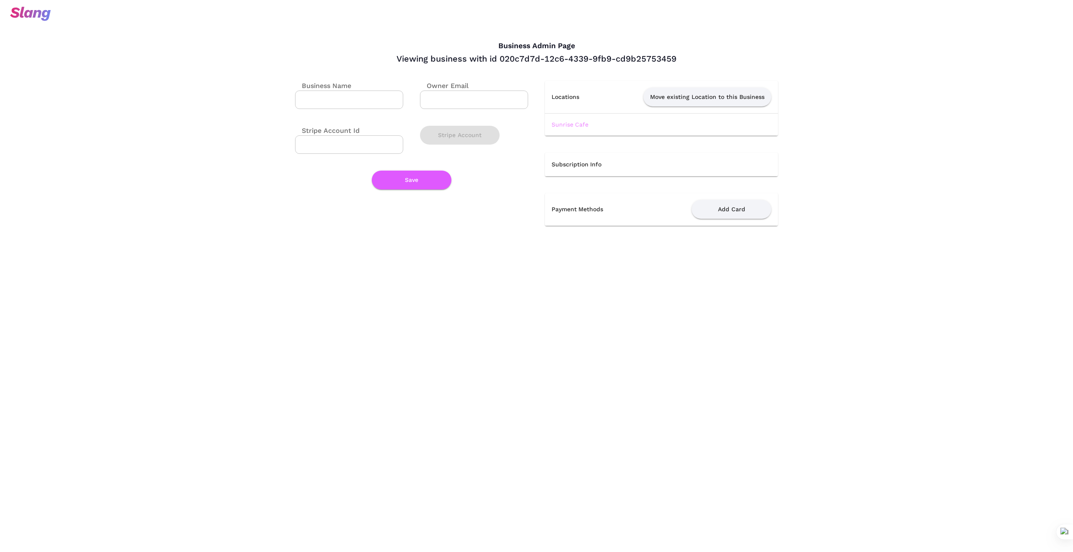
click at [575, 121] on link "Sunrise Cafe" at bounding box center [569, 124] width 37 height 7
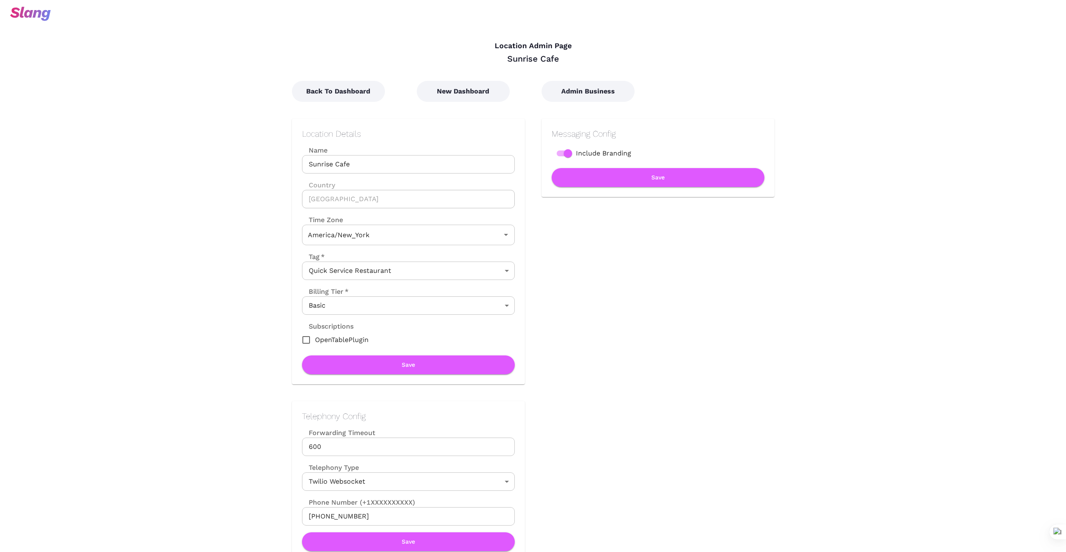
type input "Eastern Time"
click at [465, 90] on button "New Dashboard" at bounding box center [463, 91] width 93 height 21
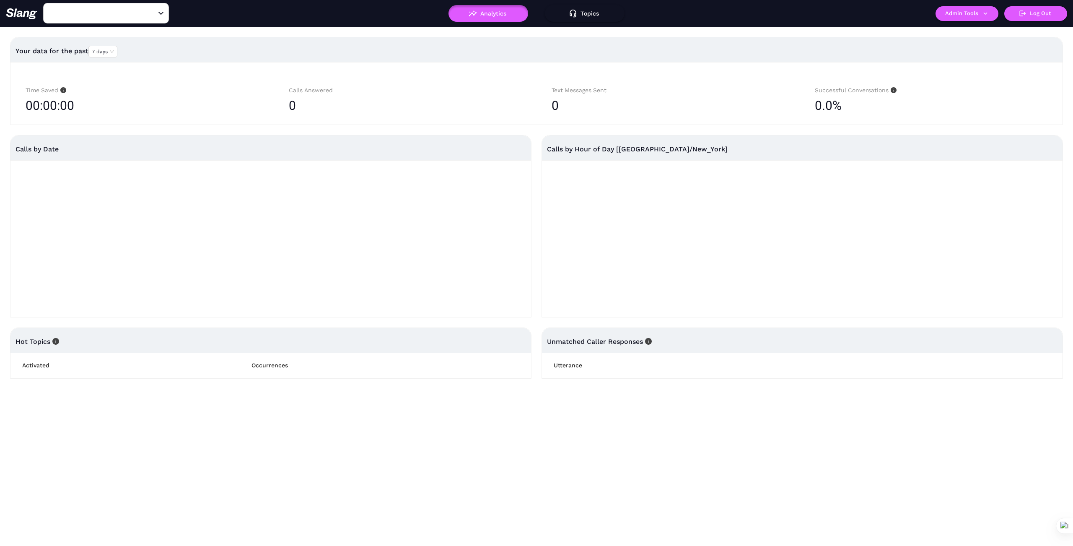
type input "1776"
click at [149, 15] on icon "Clear" at bounding box center [151, 13] width 8 height 8
type input "[PERSON_NAME]"
click at [134, 34] on li "[PERSON_NAME]'s Neighborhood Pizza Joint" at bounding box center [106, 39] width 126 height 25
type input "[PERSON_NAME]'s Neighborhood Pizza Joint"
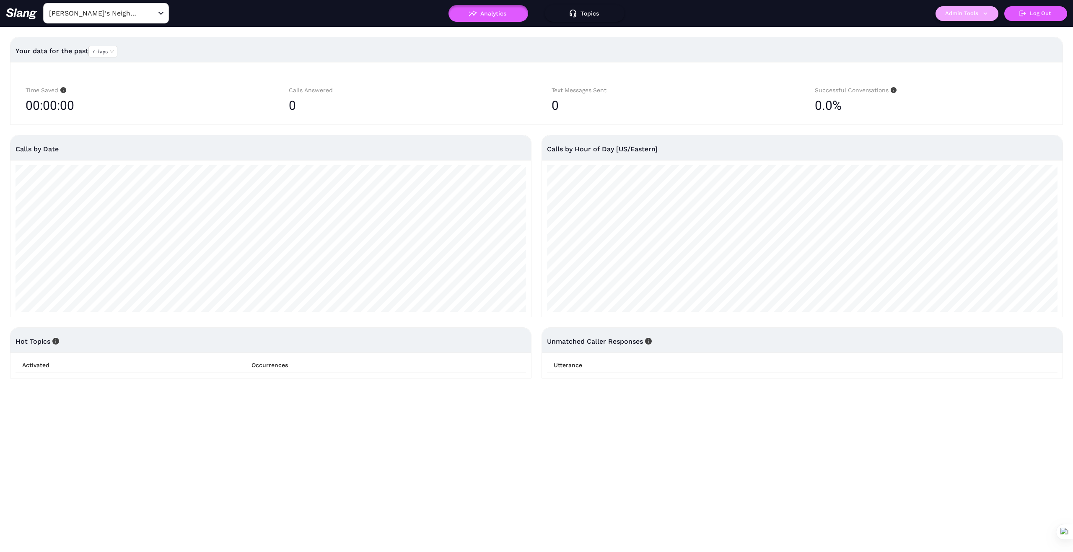
click at [983, 12] on icon "button" at bounding box center [985, 14] width 8 height 8
click at [991, 31] on link "Manage current business" at bounding box center [983, 32] width 82 height 10
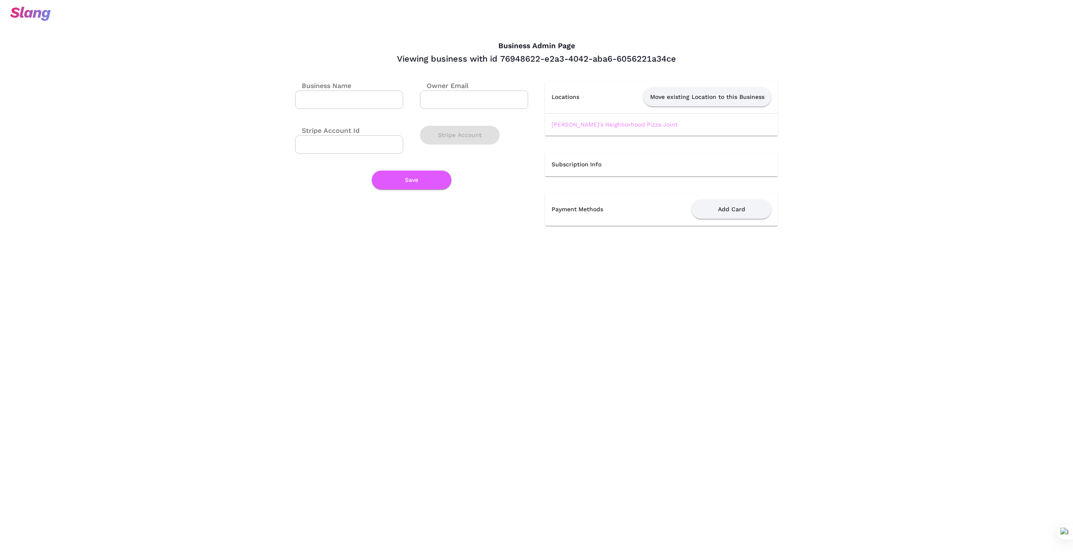
click at [615, 122] on link "[PERSON_NAME]'s Neighborhood Pizza Joint" at bounding box center [614, 124] width 126 height 7
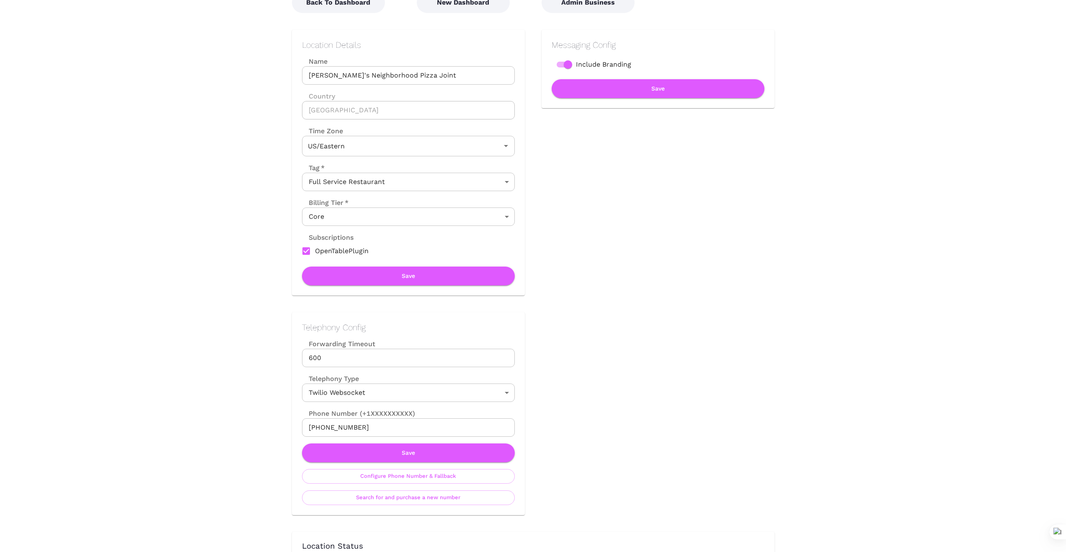
scroll to position [98, 0]
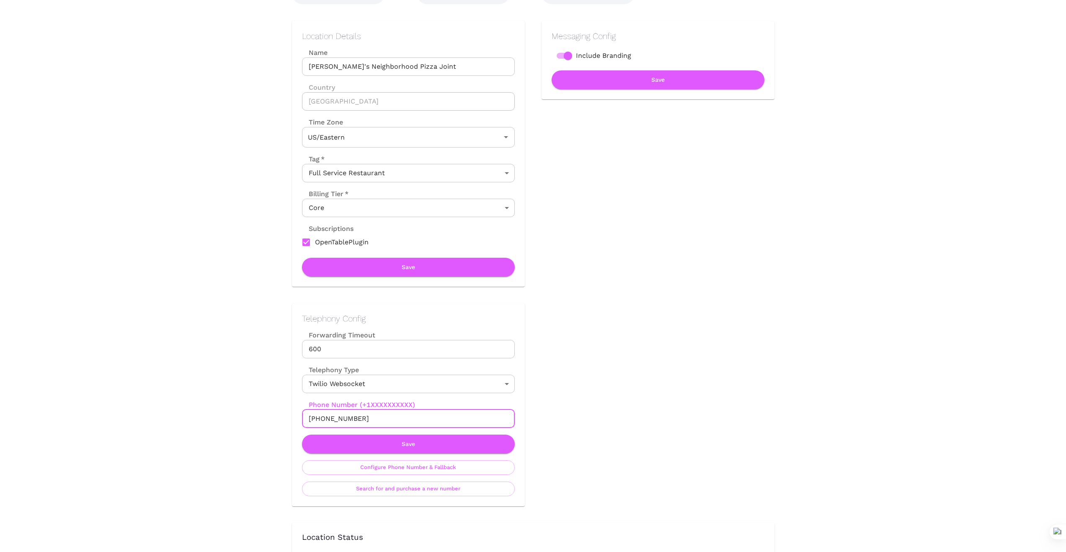
drag, startPoint x: 341, startPoint y: 424, endPoint x: 284, endPoint y: 427, distance: 56.7
click at [285, 428] on div "Telephony Config Forwarding Timeout 600 Forwarding Timeout Telephony Type Twili…" at bounding box center [400, 397] width 250 height 220
drag, startPoint x: 377, startPoint y: 416, endPoint x: 394, endPoint y: 445, distance: 33.5
click at [377, 416] on input "[PHONE_NUMBER]" at bounding box center [408, 418] width 213 height 18
drag, startPoint x: 602, startPoint y: 427, endPoint x: 476, endPoint y: 422, distance: 126.6
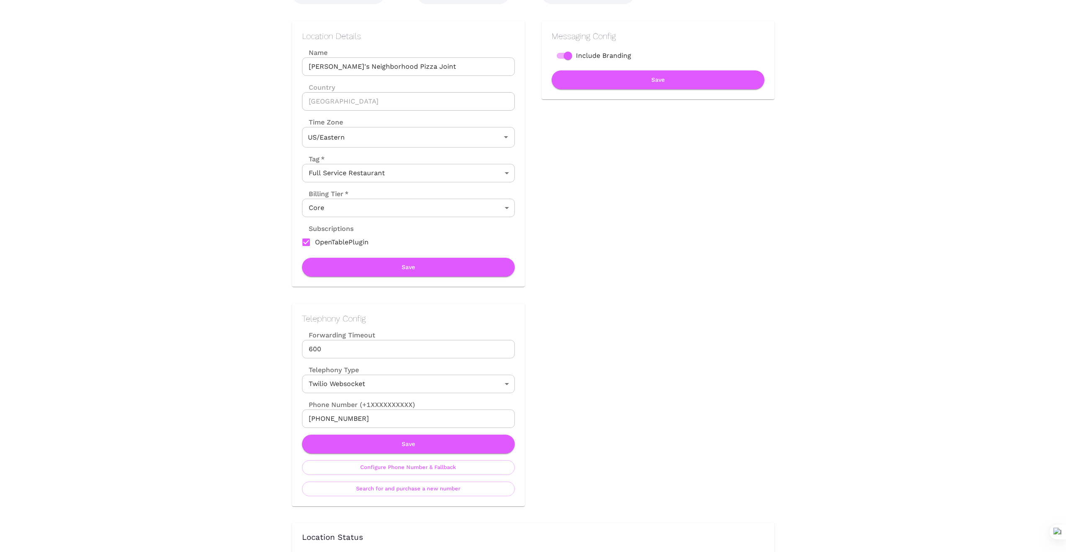
drag, startPoint x: 374, startPoint y: 416, endPoint x: 236, endPoint y: 421, distance: 137.9
click at [414, 442] on button "Save" at bounding box center [408, 443] width 213 height 19
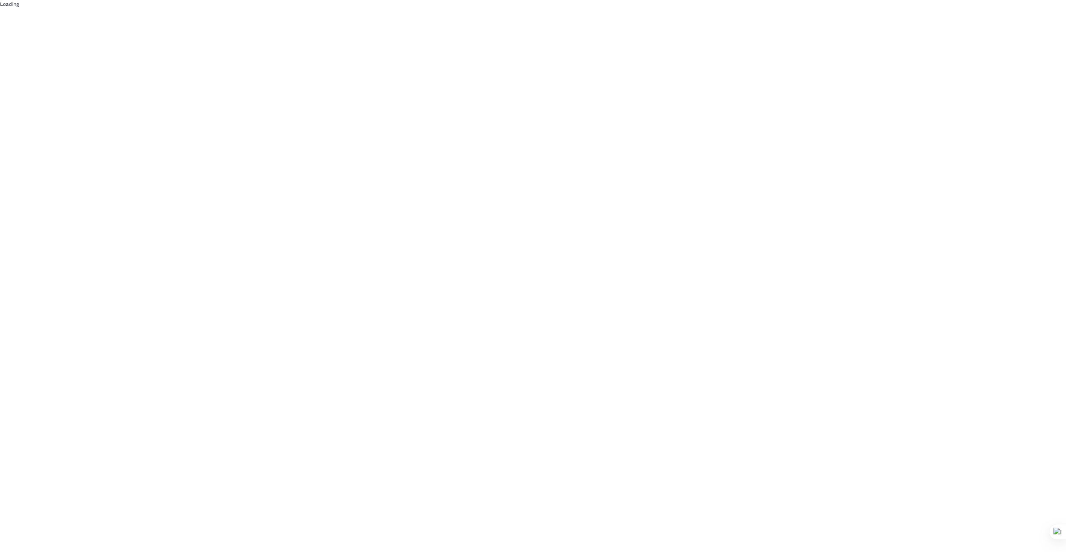
scroll to position [0, 0]
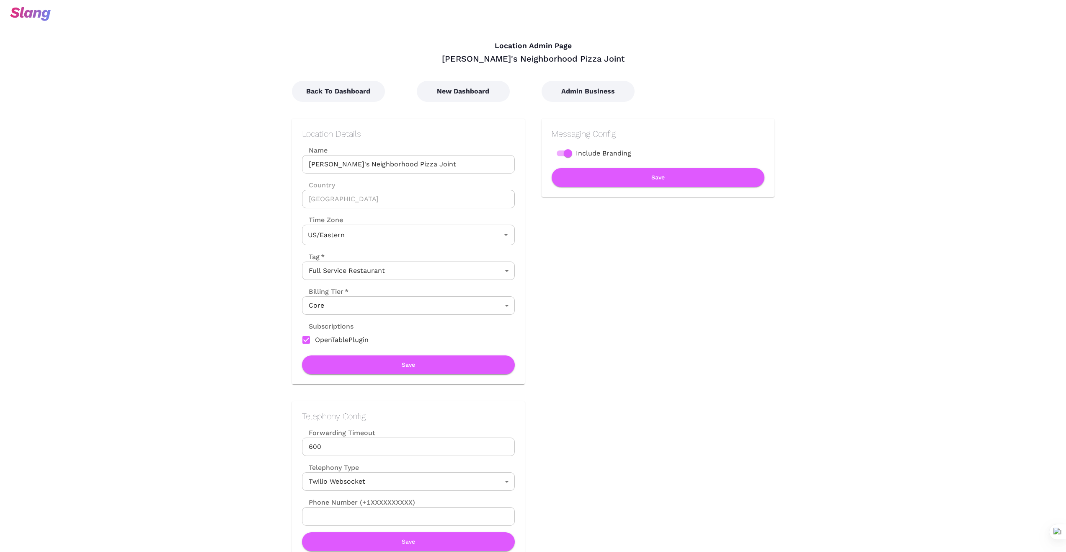
drag, startPoint x: 781, startPoint y: 420, endPoint x: 786, endPoint y: 419, distance: 4.2
click at [472, 93] on button "New Dashboard" at bounding box center [463, 91] width 93 height 21
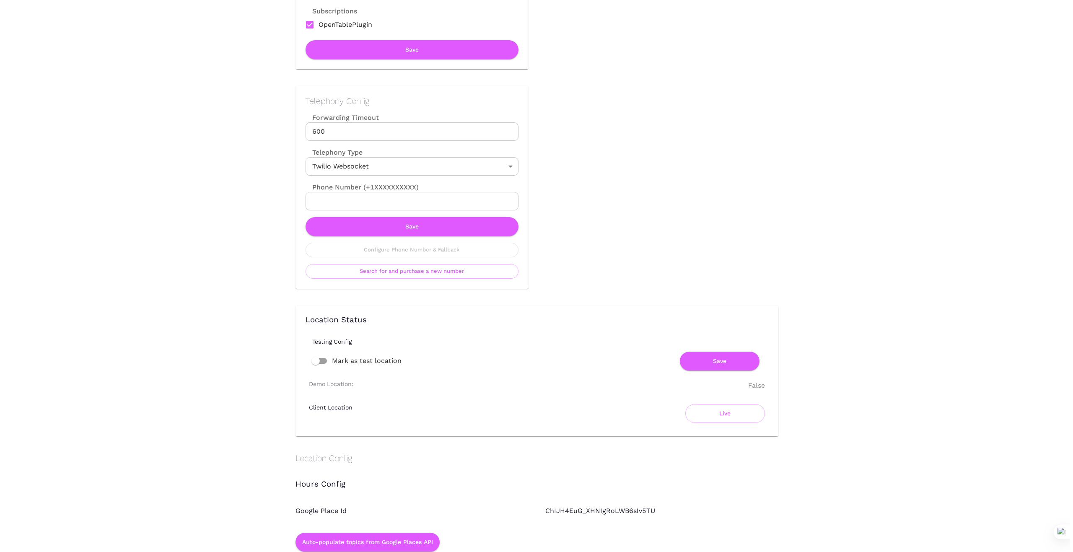
scroll to position [321, 0]
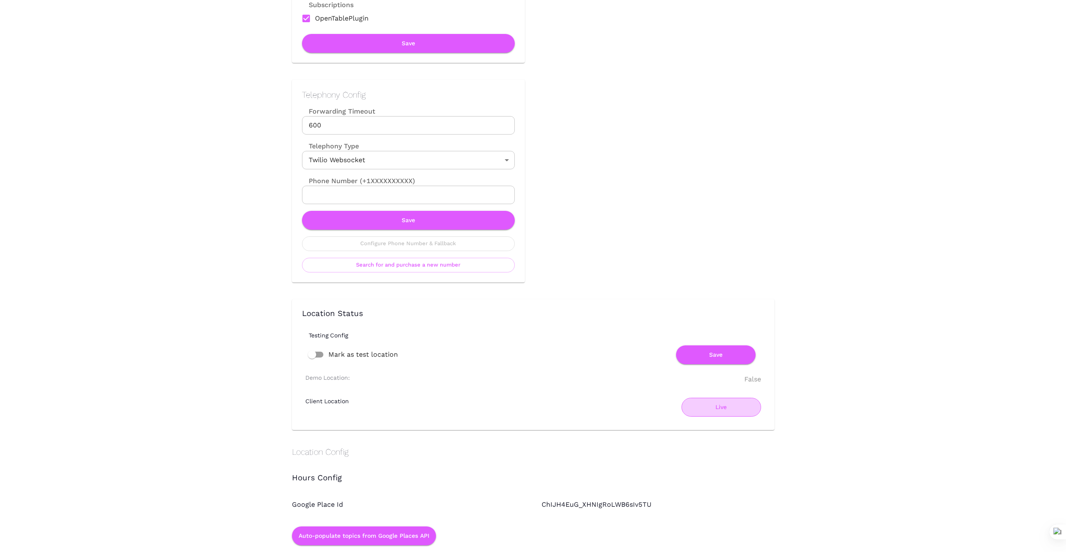
click at [723, 410] on button "Live" at bounding box center [722, 407] width 80 height 19
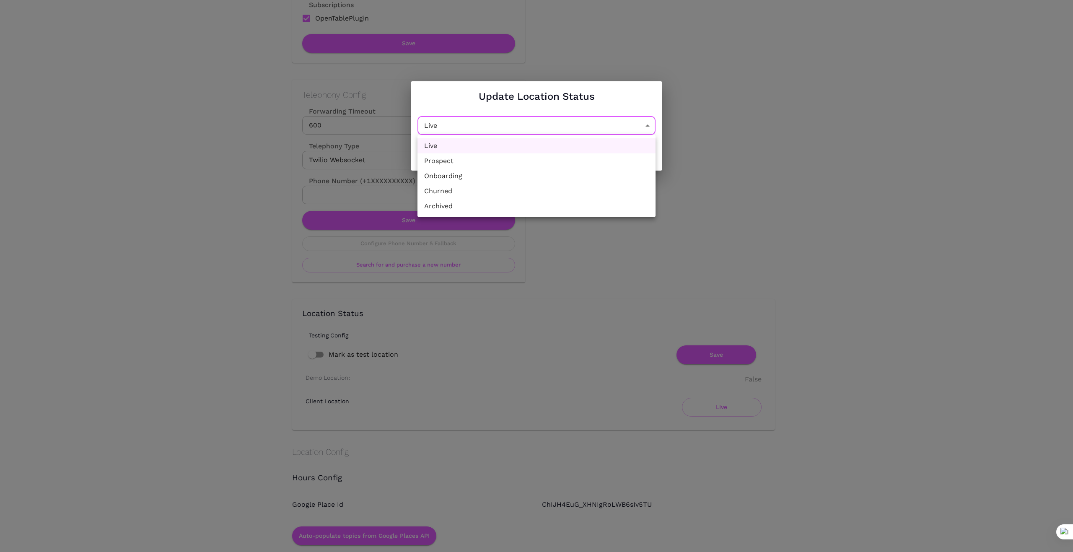
drag, startPoint x: 650, startPoint y: 124, endPoint x: 620, endPoint y: 127, distance: 30.3
click at [578, 194] on li "Churned" at bounding box center [536, 191] width 238 height 15
type input "Churned"
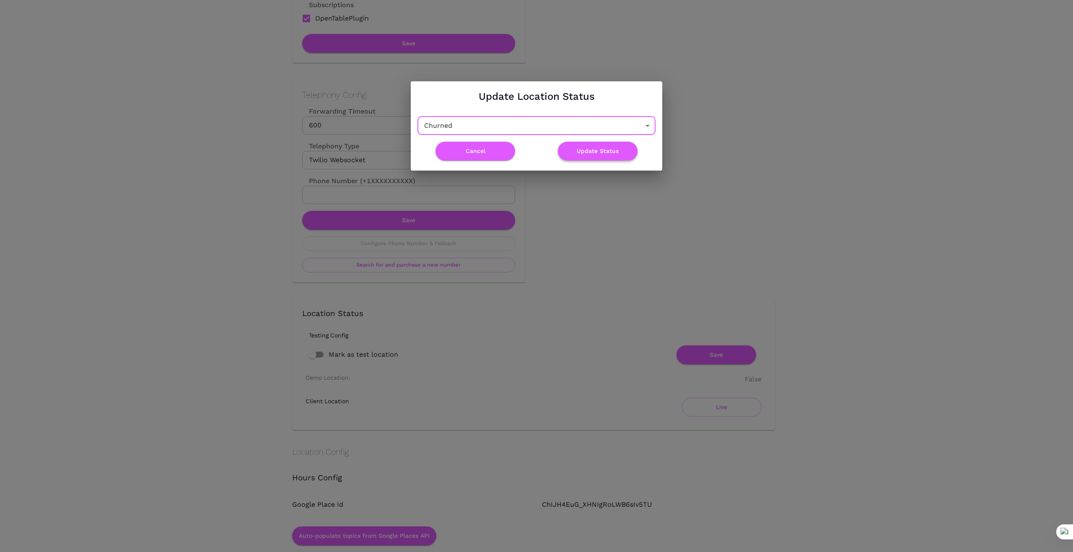
click at [594, 154] on button "Update Status" at bounding box center [598, 151] width 80 height 19
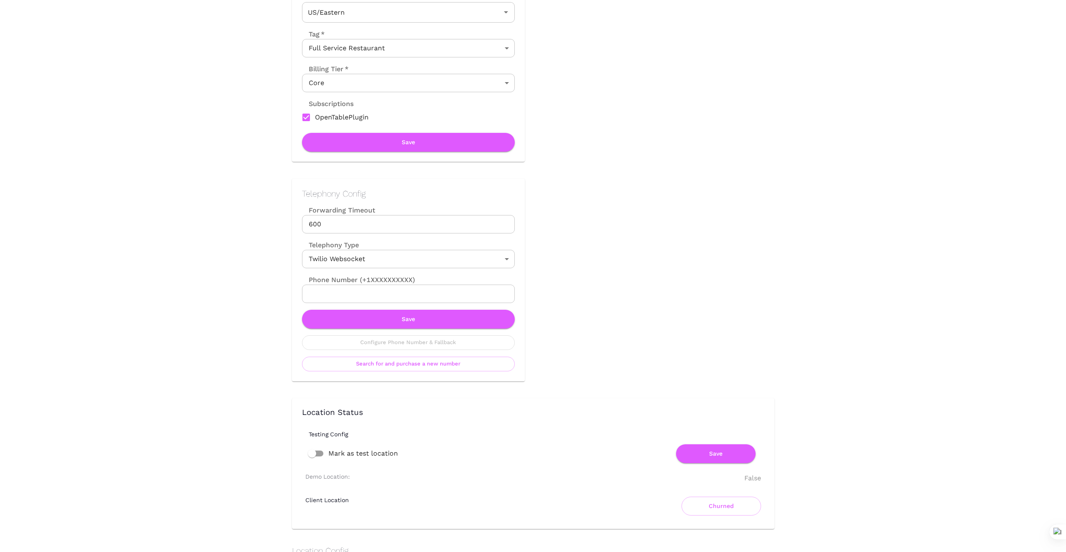
scroll to position [209, 0]
